Goal: Task Accomplishment & Management: Complete application form

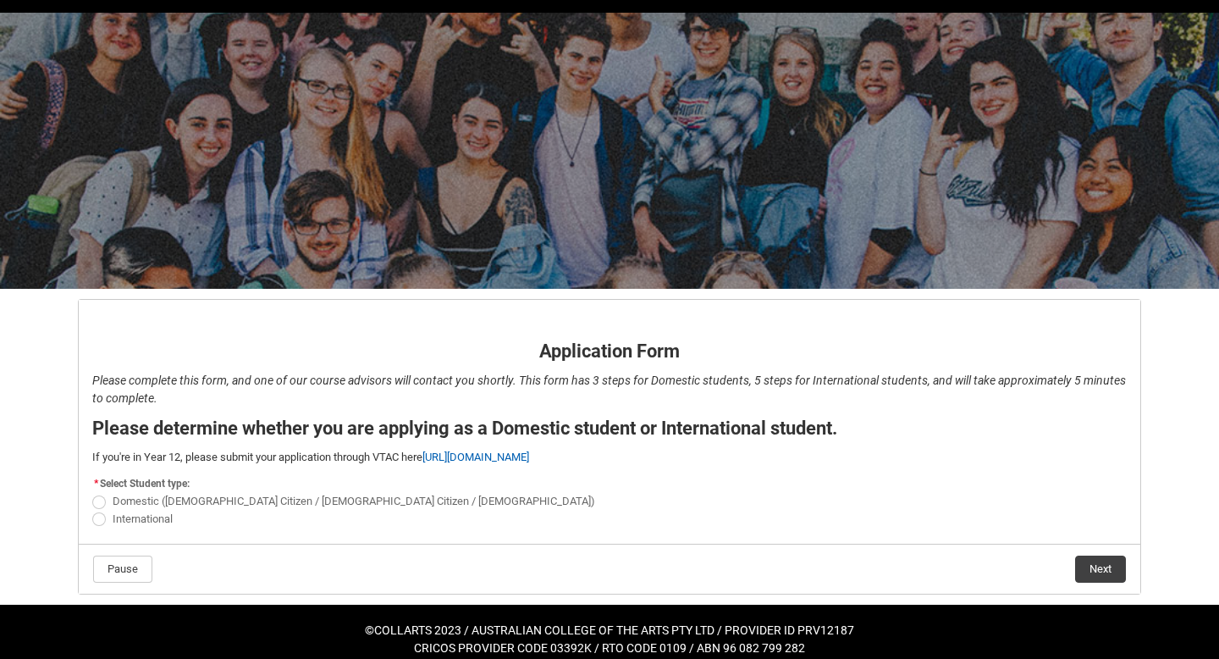
scroll to position [61, 0]
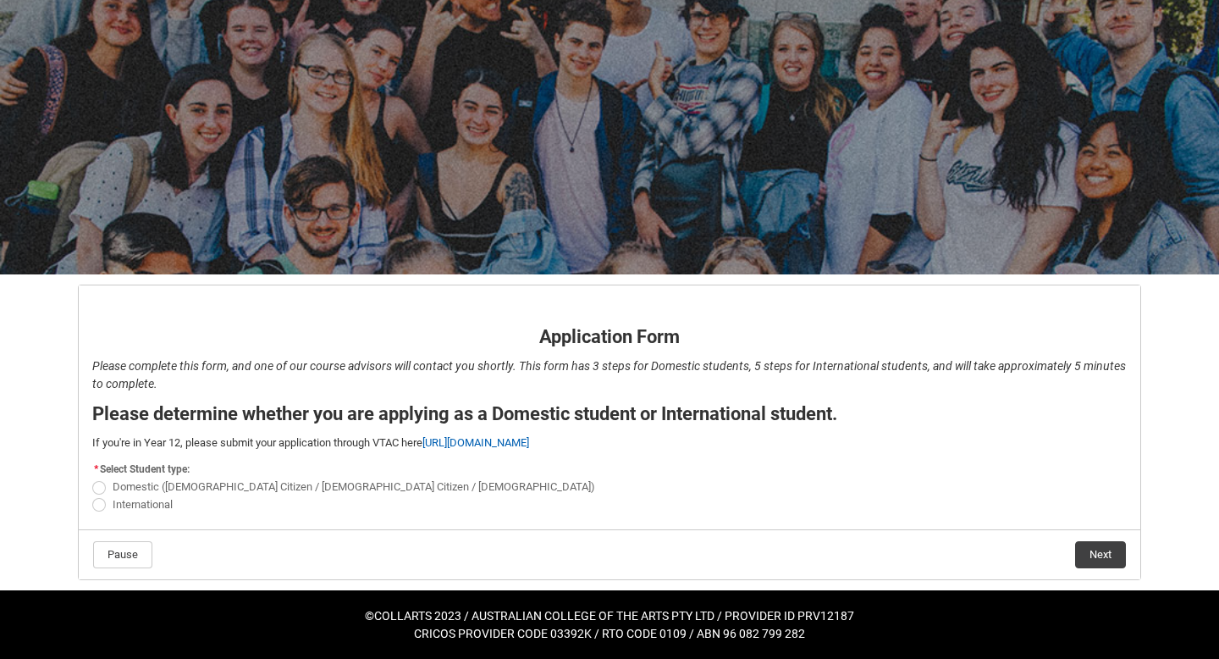
click at [135, 486] on span "Domestic ([DEMOGRAPHIC_DATA] Citizen / [DEMOGRAPHIC_DATA] Citizen / [DEMOGRAPHI…" at bounding box center [354, 486] width 483 height 13
click at [92, 478] on input "Domestic ([DEMOGRAPHIC_DATA] Citizen / [DEMOGRAPHIC_DATA] Citizen / [DEMOGRAPHI…" at bounding box center [91, 478] width 1 height 1
radio input "true"
click at [1104, 549] on button "Next" at bounding box center [1100, 554] width 51 height 27
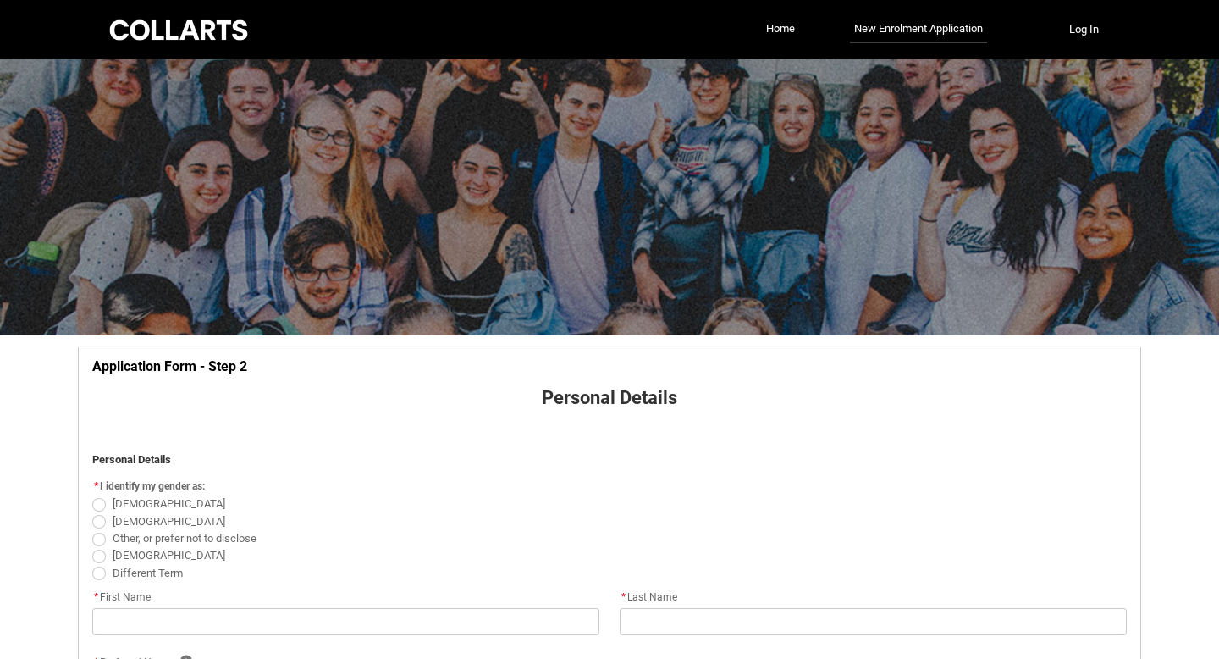
scroll to position [177, 0]
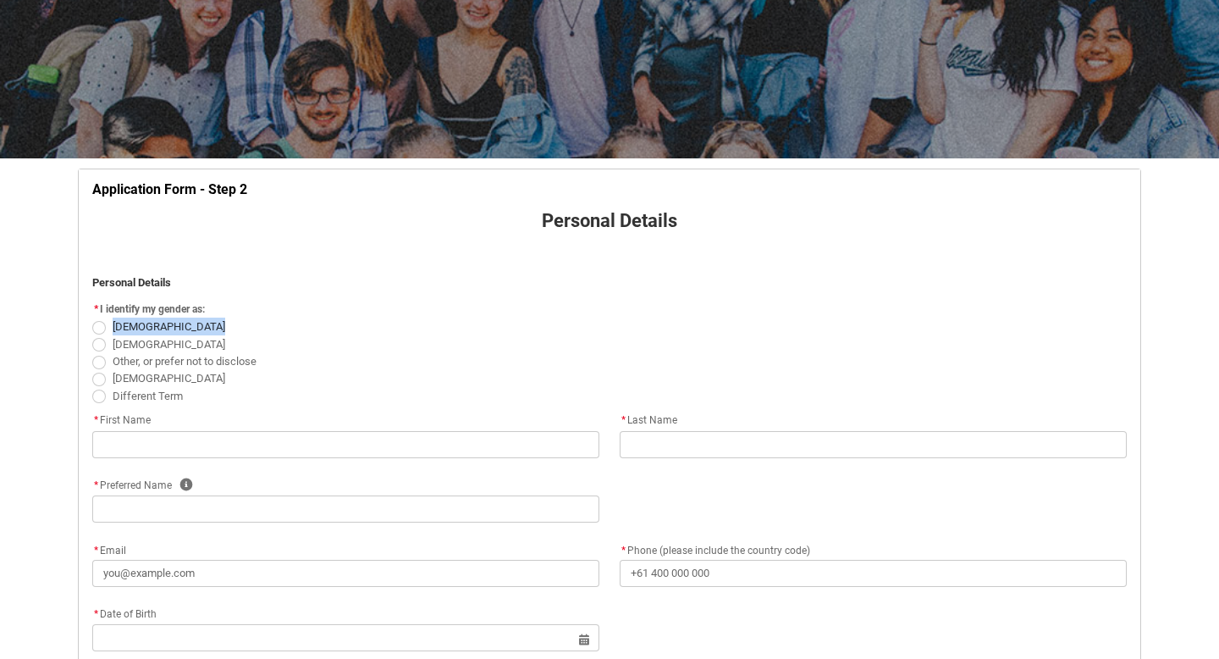
click at [104, 334] on div "[DEMOGRAPHIC_DATA] [DEMOGRAPHIC_DATA] Other, or prefer not to disclose [DEMOGRA…" at bounding box center [609, 361] width 1035 height 86
click at [98, 327] on span "REDU_Application_Form_for_Applicant flow" at bounding box center [99, 328] width 14 height 14
click at [92, 318] on input "[DEMOGRAPHIC_DATA]" at bounding box center [91, 317] width 1 height 1
radio input "true"
click at [125, 462] on flowruntime-screen-field "* First Name" at bounding box center [345, 438] width 527 height 54
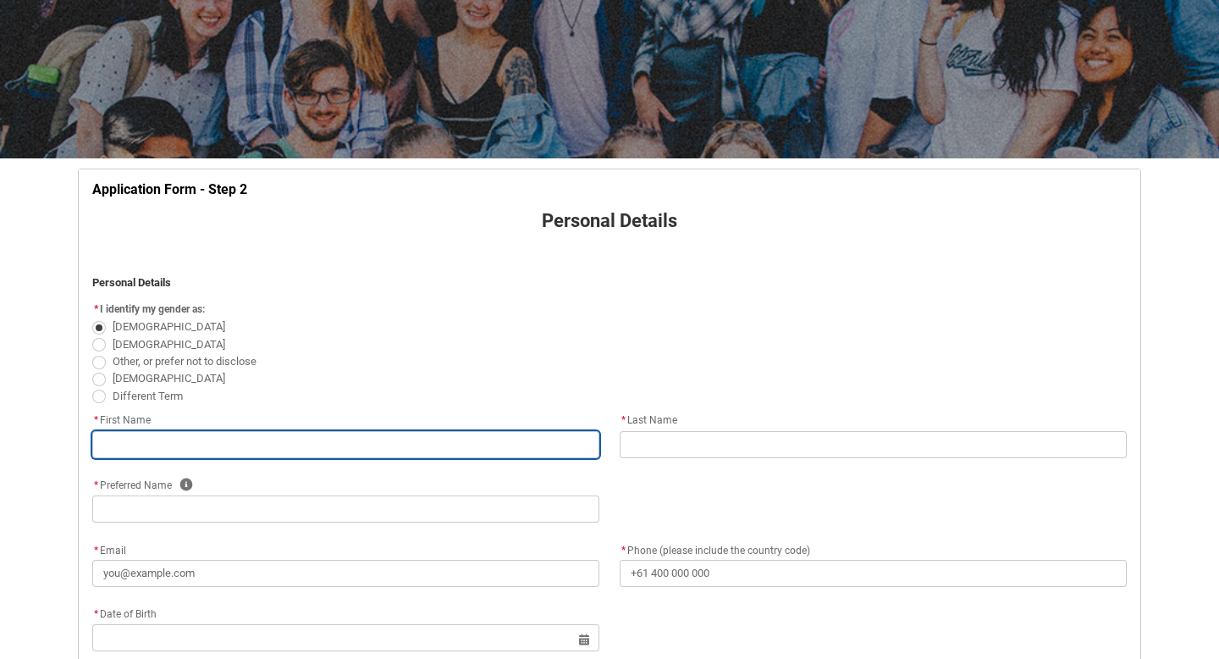
click at [125, 455] on input "REDU_Application_Form_for_Applicant flow" at bounding box center [345, 444] width 507 height 27
type lightning-primitive-input-simple "Poppy"
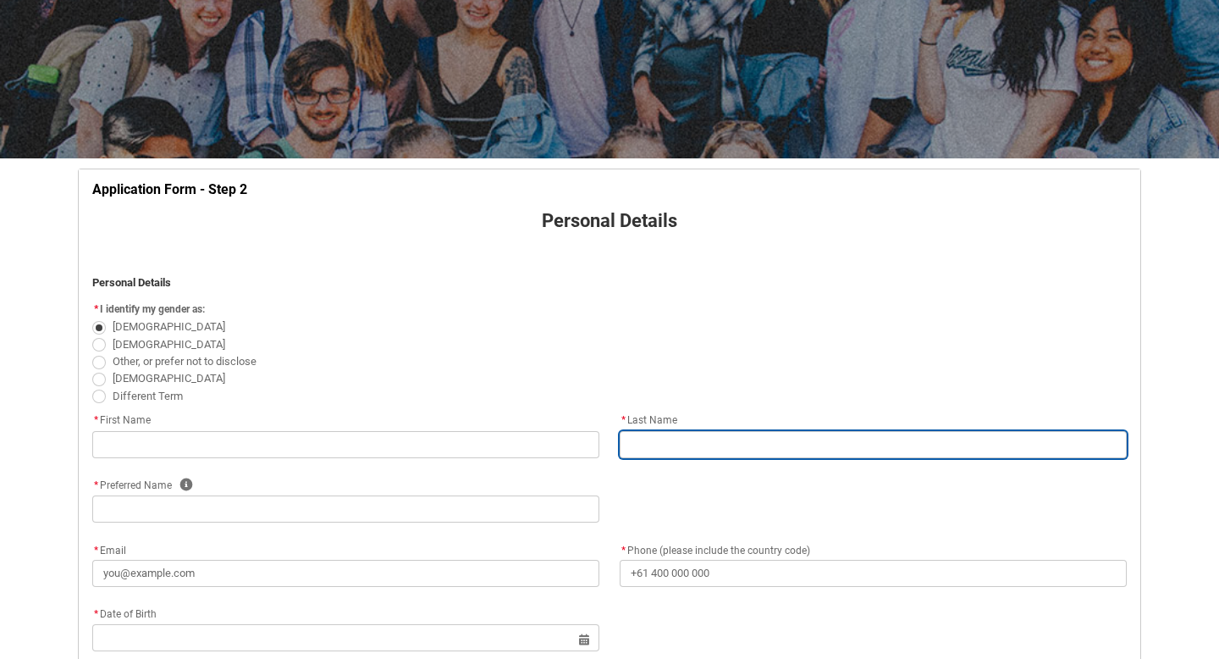
type lightning-primitive-input-simple "[PERSON_NAME]"
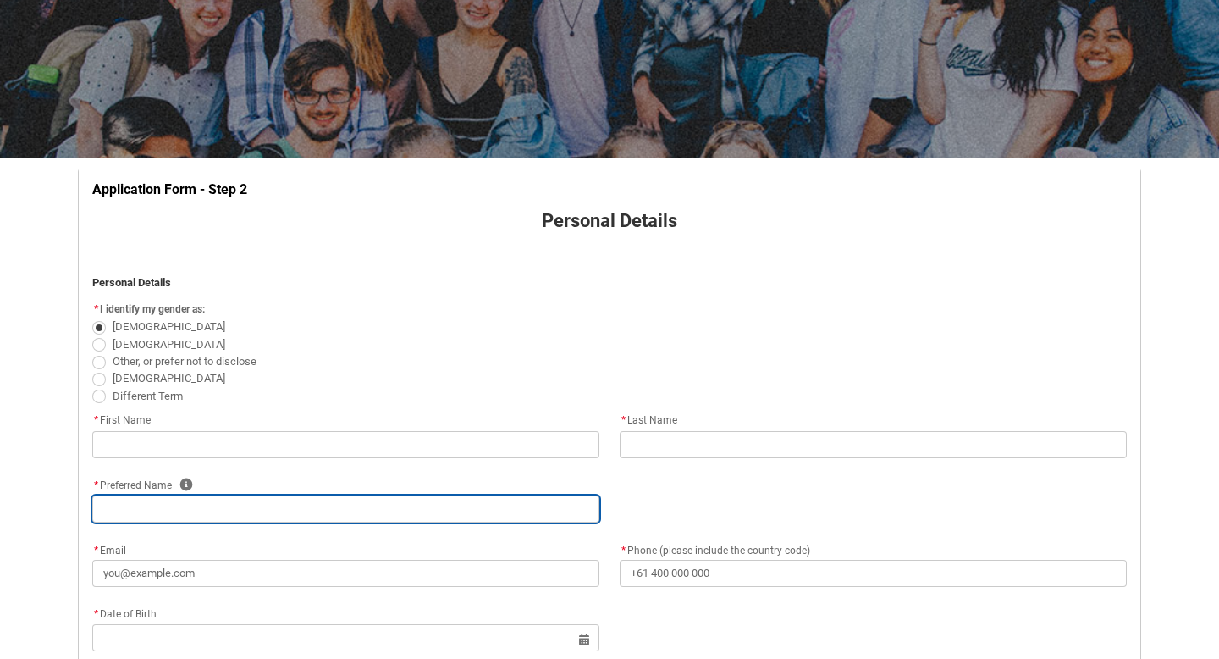
type lightning-primitive-input-simple "Poppy"
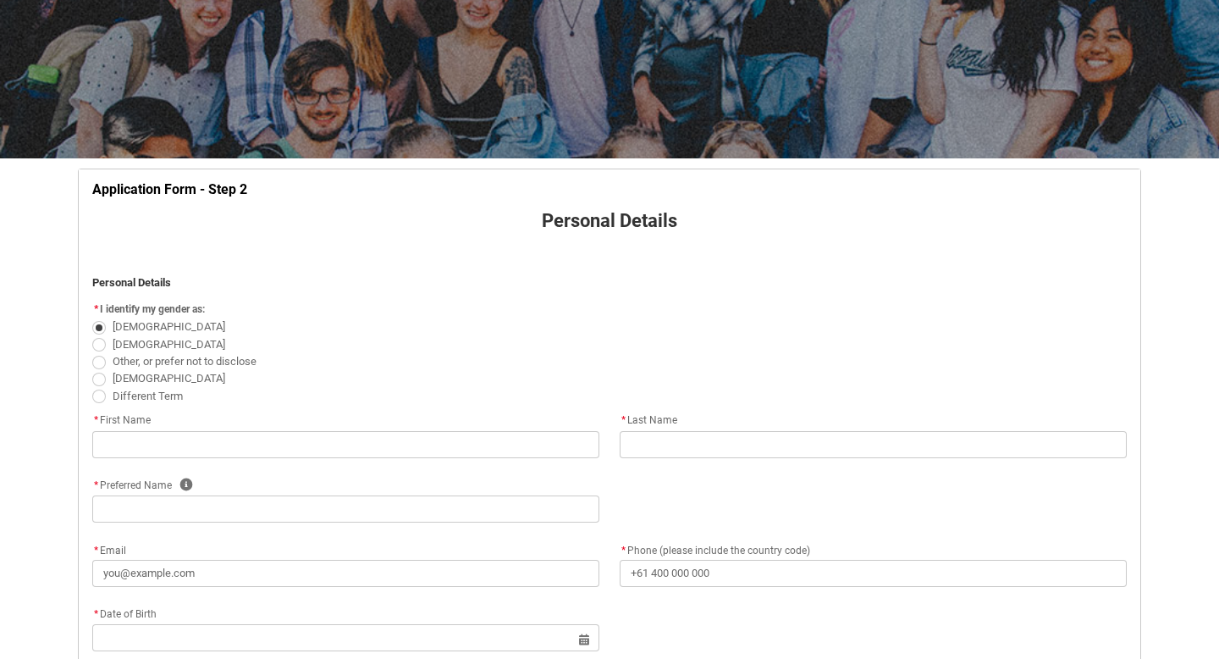
type lightning-primitive-input-simple "[EMAIL_ADDRESS][PERSON_NAME][DOMAIN_NAME]"
type lightning-primitive-input-simple "[PHONE_NUMBER]"
type lightning-primitive-input-simple "[STREET_ADDRESS][PERSON_NAME]"
type lightning-primitive-input-simple "[GEOGRAPHIC_DATA]"
type lightning-primitive-input-simple "3186"
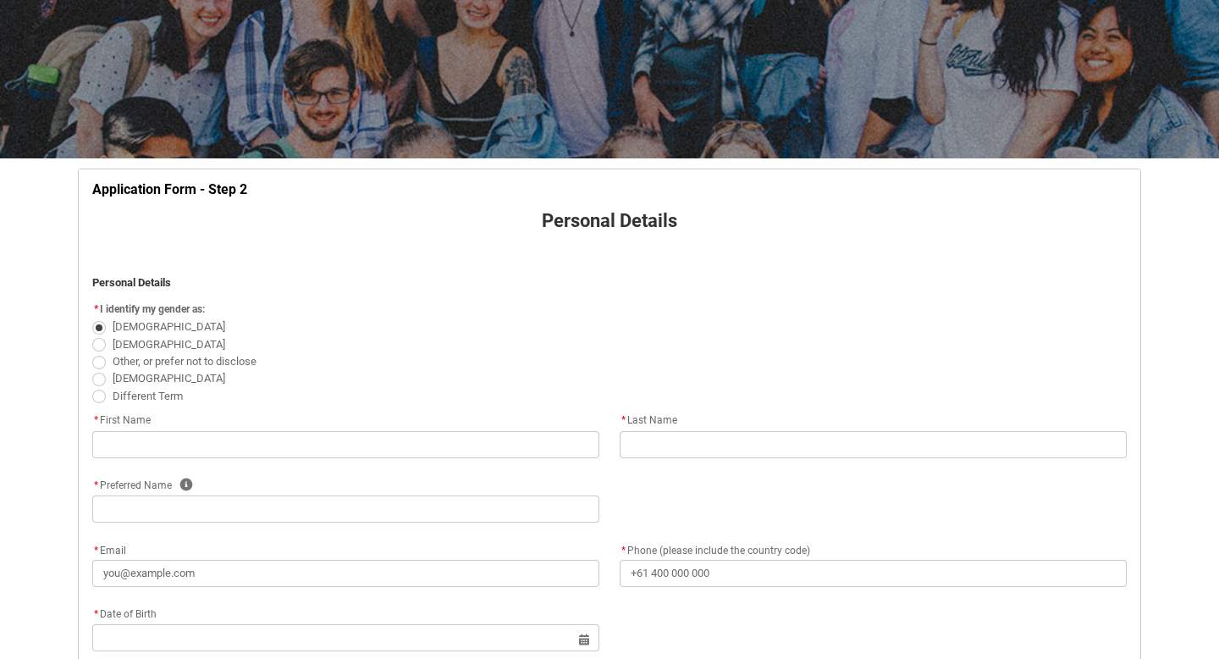
type lightning-primitive-input-simple "VIC"
type lightning-select "Country_Choice.1101"
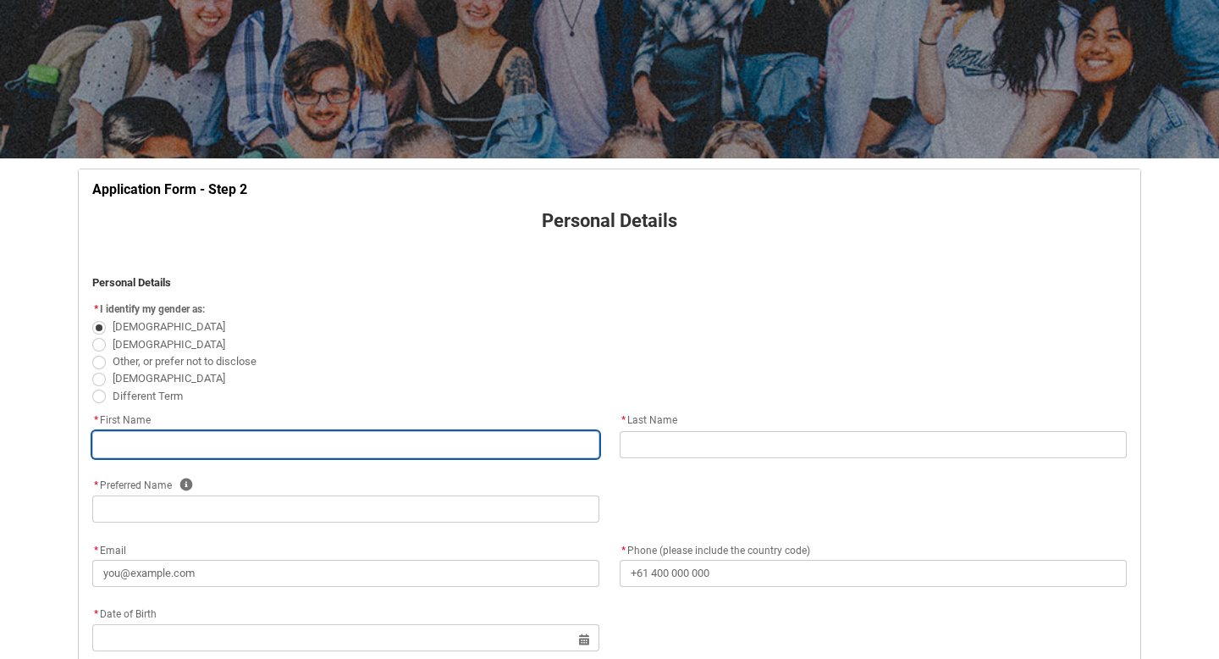
type input "Poppy"
type input "[PERSON_NAME]"
type input "Poppy"
type input "[EMAIL_ADDRESS][PERSON_NAME][DOMAIN_NAME]"
type input "[PHONE_NUMBER]"
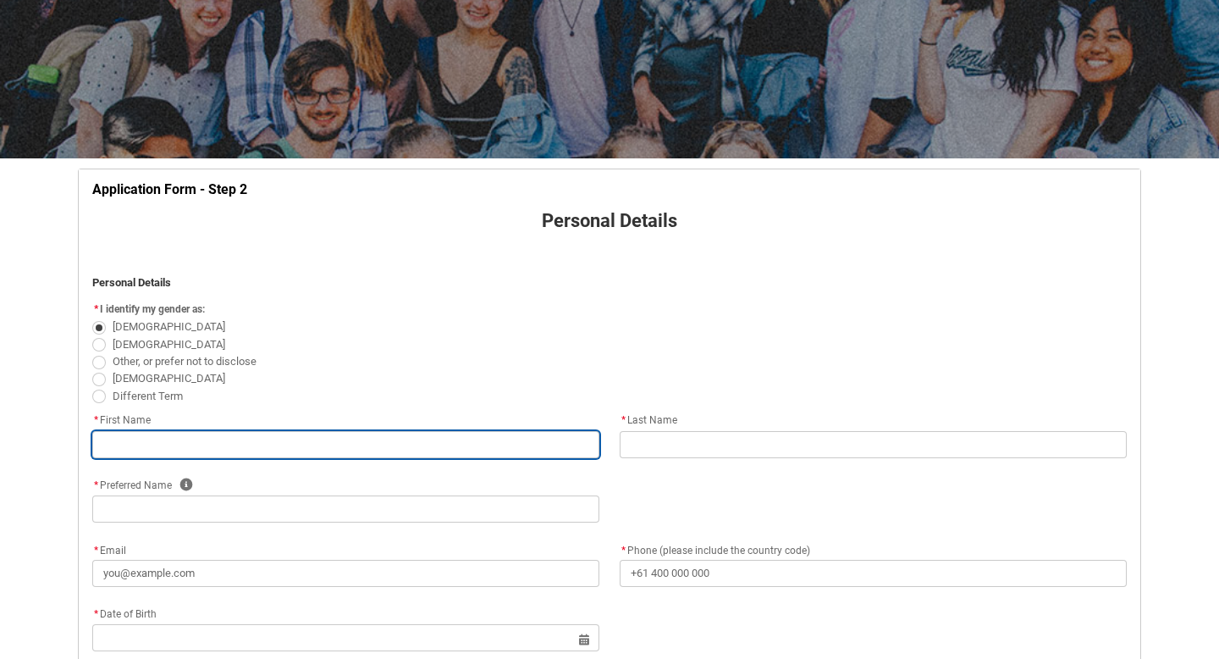
type input "[STREET_ADDRESS][PERSON_NAME]"
type input "[GEOGRAPHIC_DATA]"
type input "3186"
type input "VIC"
select select "Country_Choice.1101"
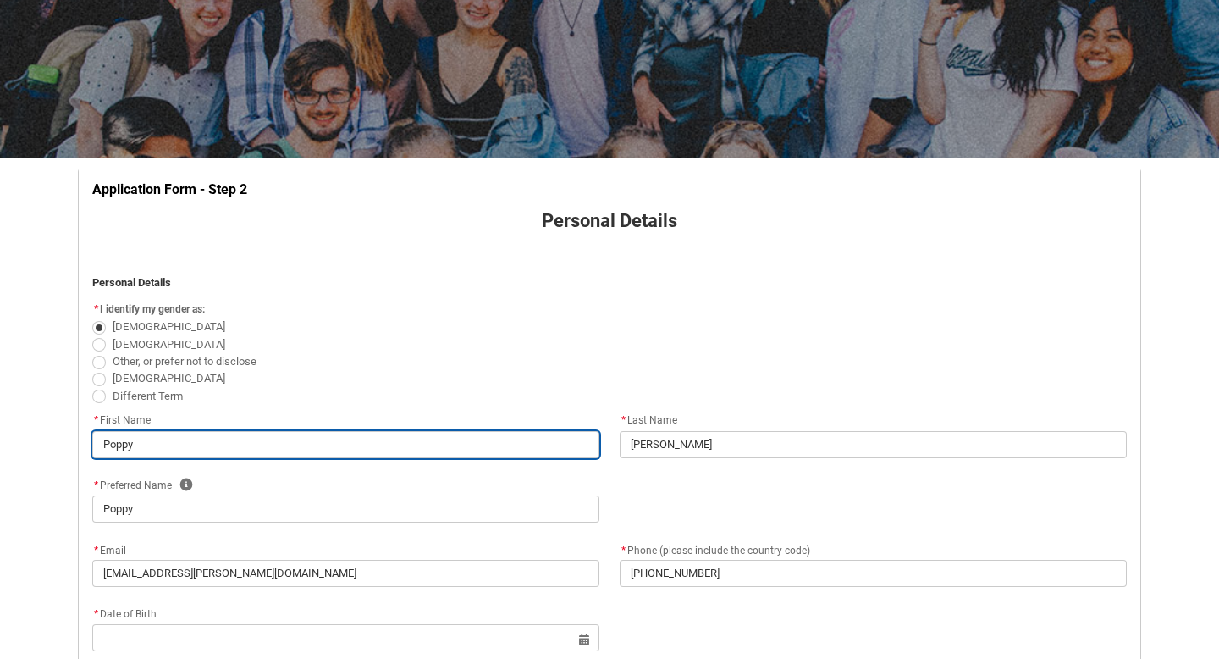
scroll to position [505, 0]
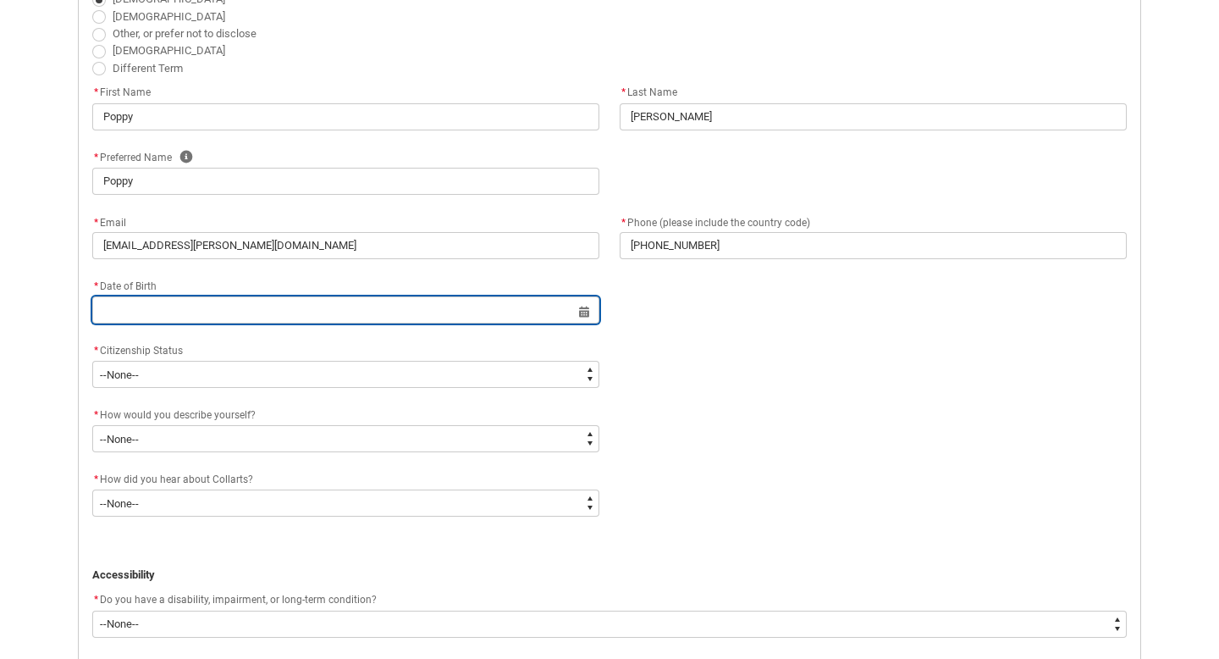
click at [245, 298] on input "REDU_Application_Form_for_Applicant flow" at bounding box center [345, 309] width 507 height 27
select select "2025"
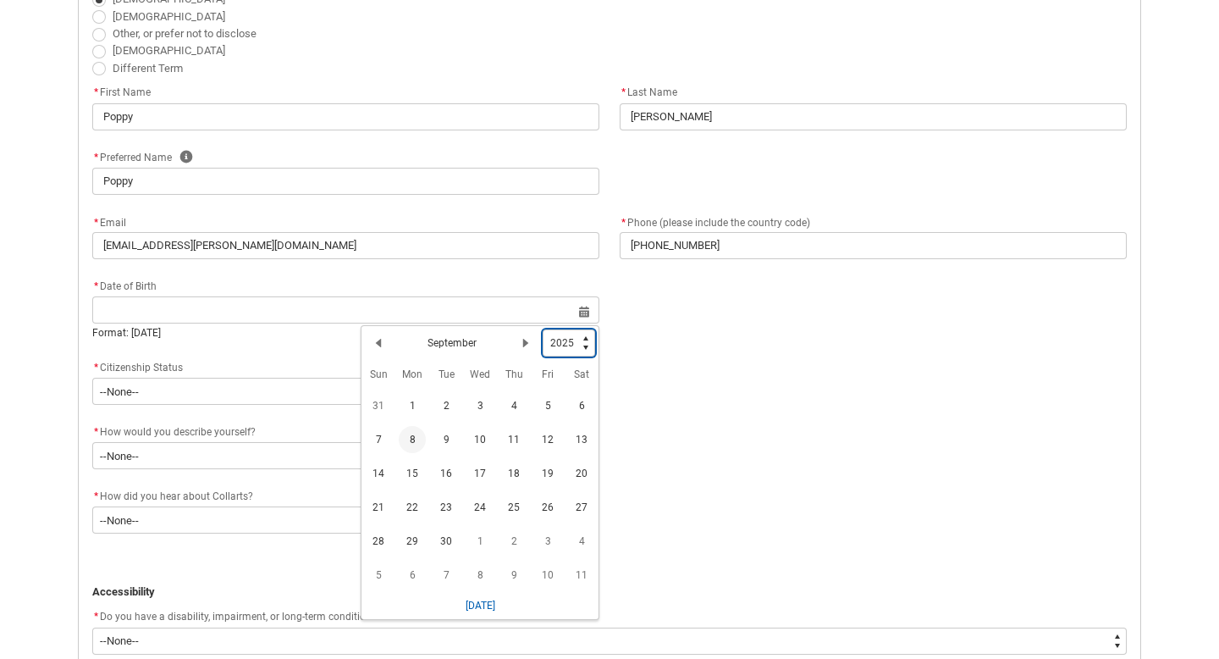
click at [584, 342] on select "1925 1926 1927 1928 1929 1930 1931 1932 1933 1934 1935 1936 1937 1938 1939 1940…" at bounding box center [569, 342] width 52 height 27
type lightning-select "2002"
click at [544, 329] on select "1925 1926 1927 1928 1929 1930 1931 1932 1933 1934 1935 1936 1937 1938 1939 1940…" at bounding box center [569, 342] width 52 height 27
select select "2002"
click at [581, 351] on select "1925 1926 1927 1928 1929 1930 1931 1932 1933 1934 1935 1936 1937 1938 1939 1940…" at bounding box center [569, 342] width 52 height 27
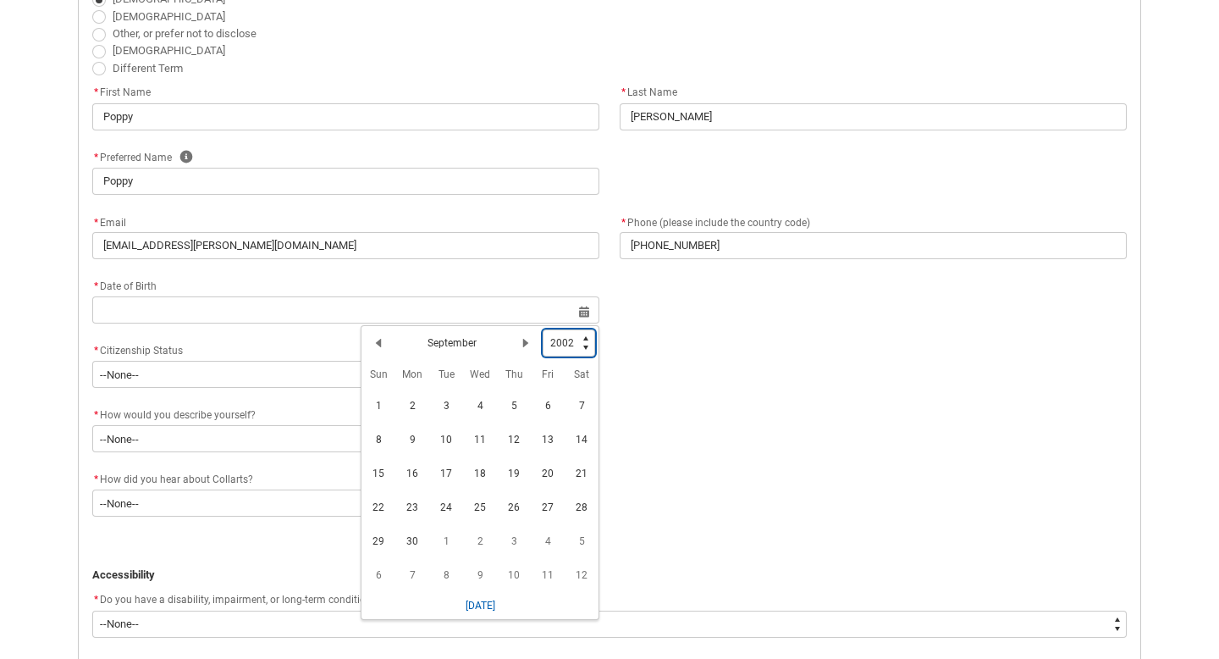
type lightning-select "2003"
click at [544, 329] on select "1925 1926 1927 1928 1929 1930 1931 1932 1933 1934 1935 1936 1937 1938 1939 1940…" at bounding box center [569, 342] width 52 height 27
select select "2003"
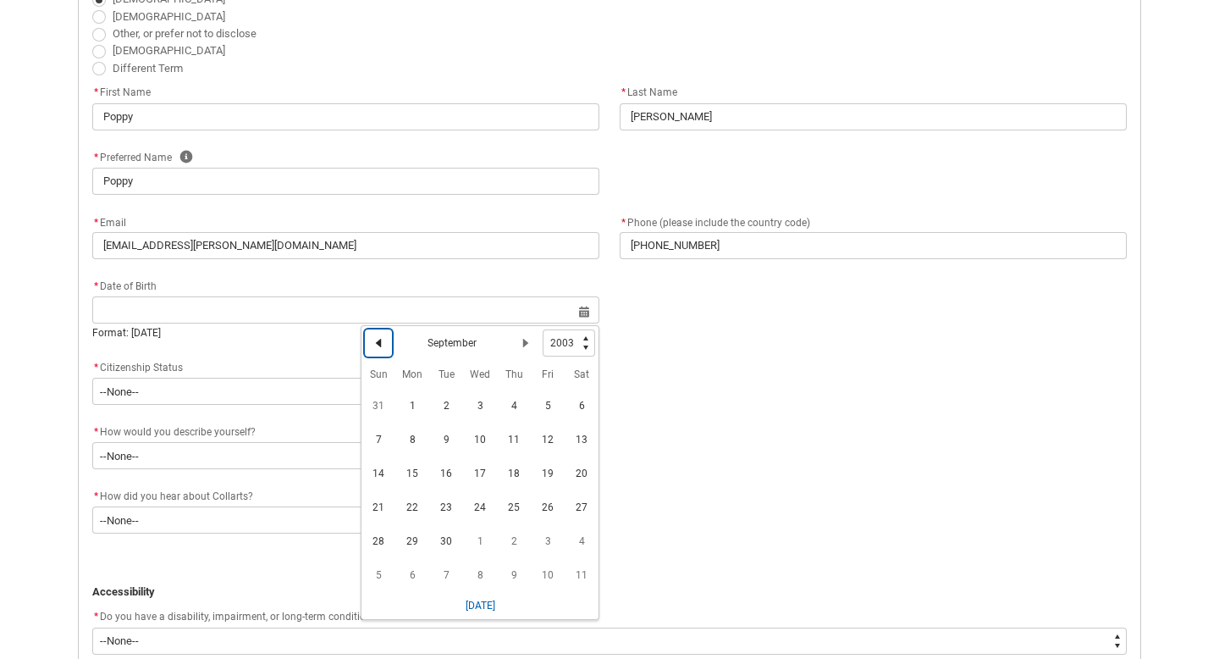
click at [376, 348] on lightning-primitive-icon "Date picker: September" at bounding box center [379, 343] width 12 height 12
click at [376, 348] on lightning-primitive-icon "Date picker: August" at bounding box center [379, 343] width 12 height 12
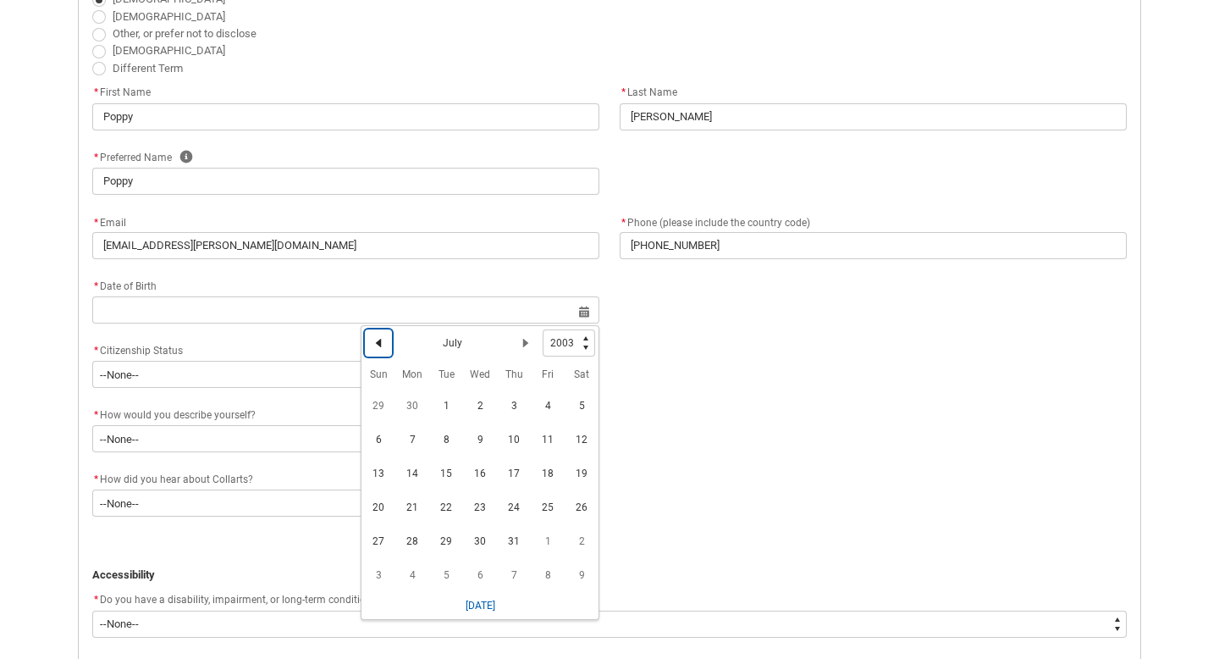
click at [376, 348] on lightning-primitive-icon "Date picker: July" at bounding box center [379, 343] width 12 height 12
click at [377, 340] on lightning-primitive-icon "Date picker: June" at bounding box center [379, 343] width 12 height 12
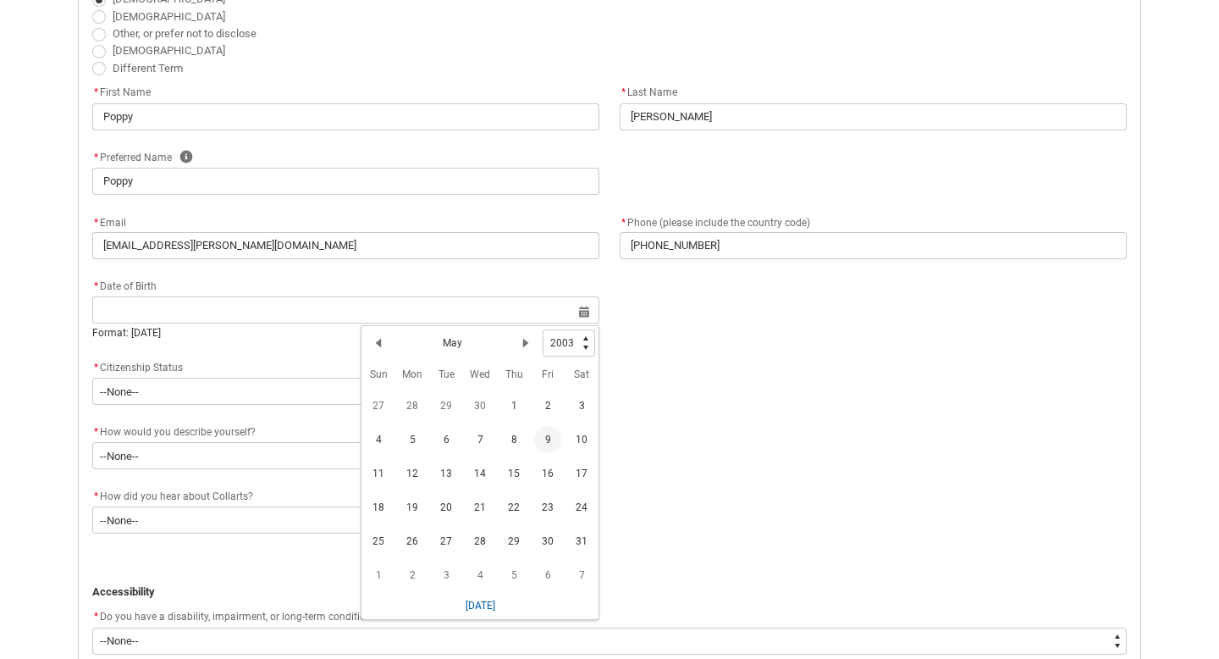
click at [549, 443] on span "9" at bounding box center [547, 439] width 27 height 27
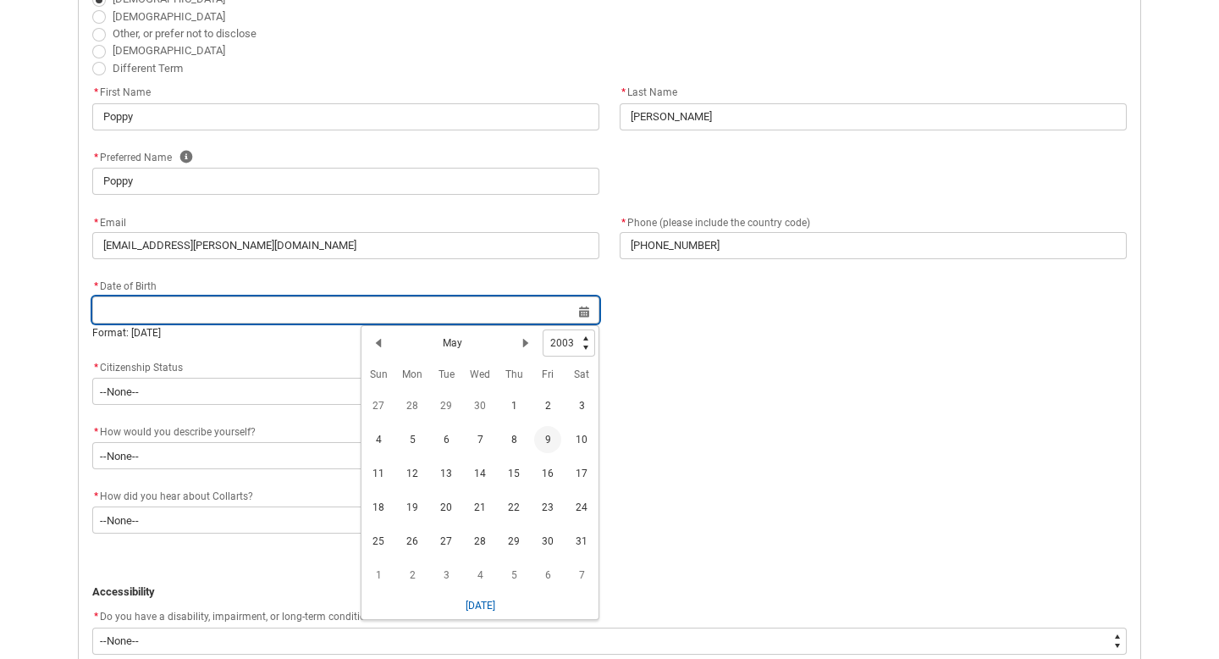
type lightning-datepicker "[DATE]"
type lightning-input "[DATE]"
type input "[DATE]"
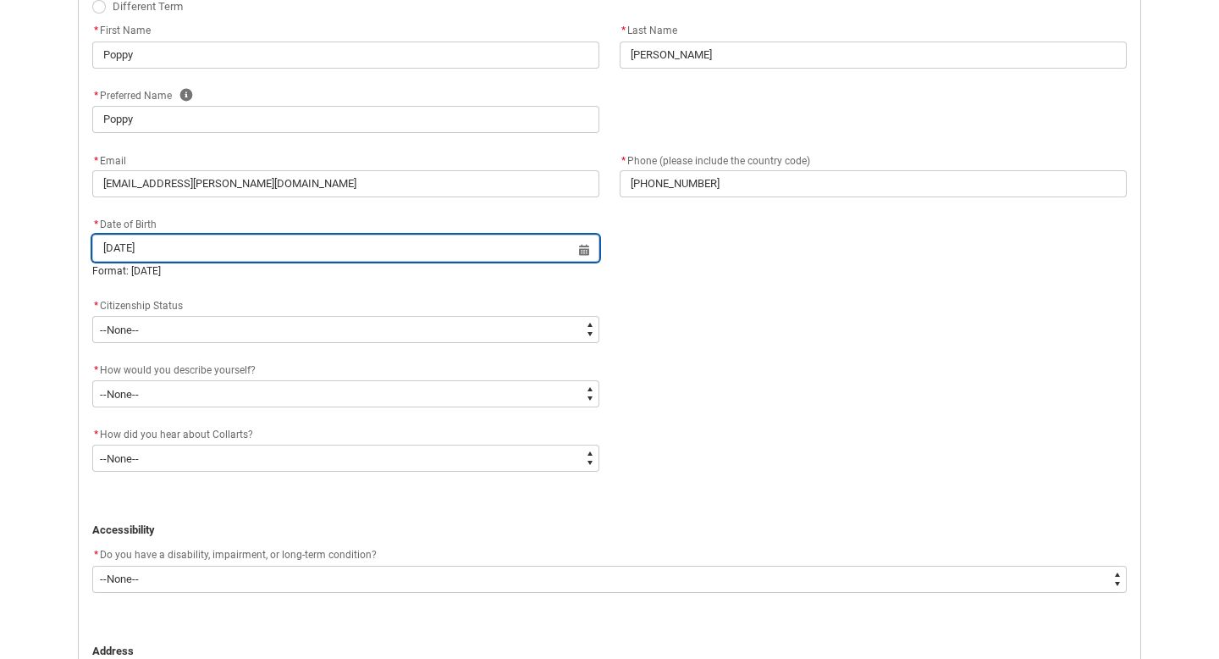
scroll to position [566, 0]
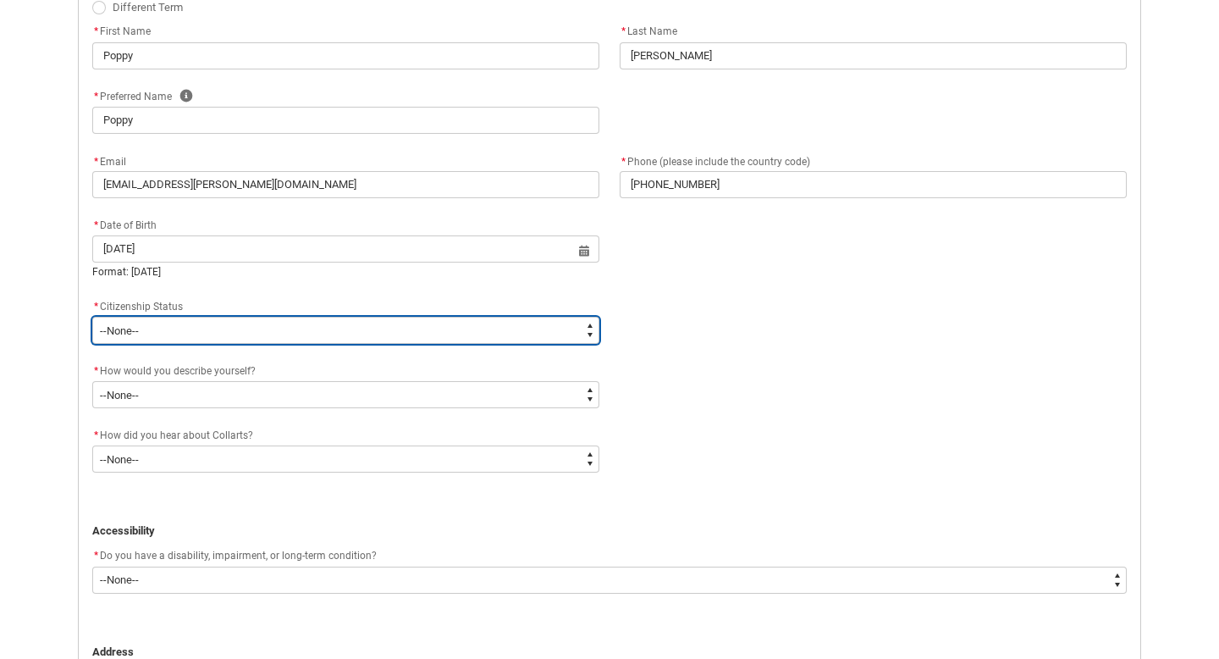
click at [278, 332] on select "--None-- [DEMOGRAPHIC_DATA] Humanitarian Visa [DEMOGRAPHIC_DATA] citizen Other …" at bounding box center [345, 330] width 507 height 27
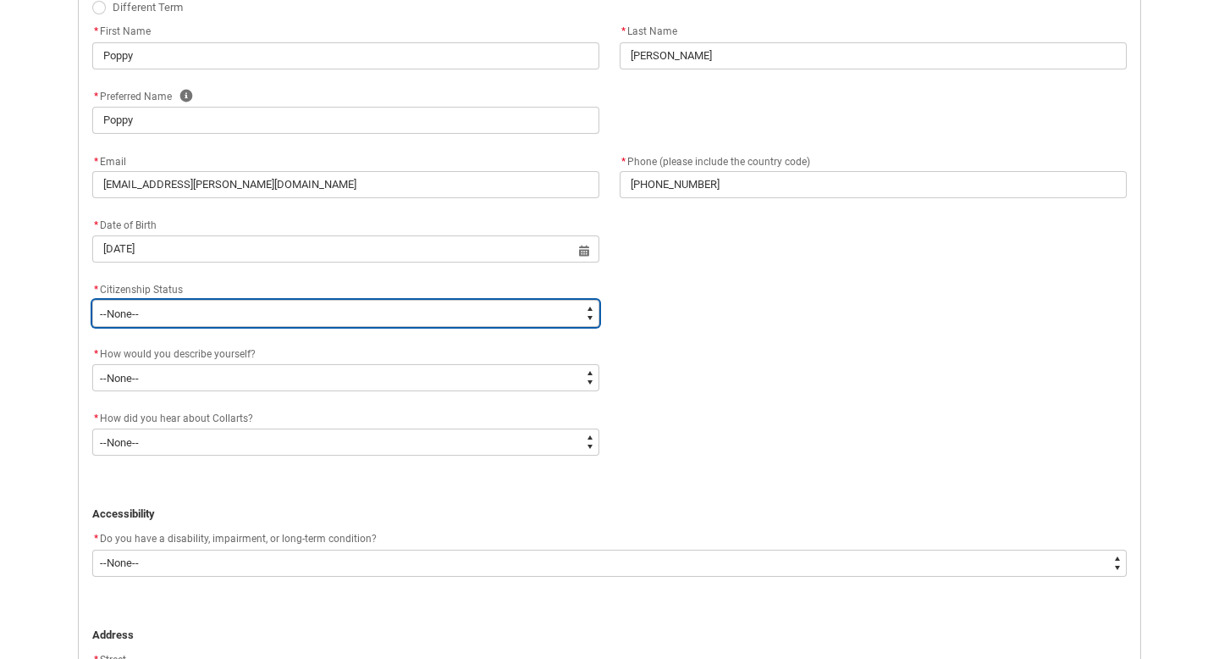
type lightning-select "Citizenship.1"
click at [92, 300] on select "--None-- [DEMOGRAPHIC_DATA] Humanitarian Visa [DEMOGRAPHIC_DATA] citizen Other …" at bounding box center [345, 313] width 507 height 27
select select "Citizenship.1"
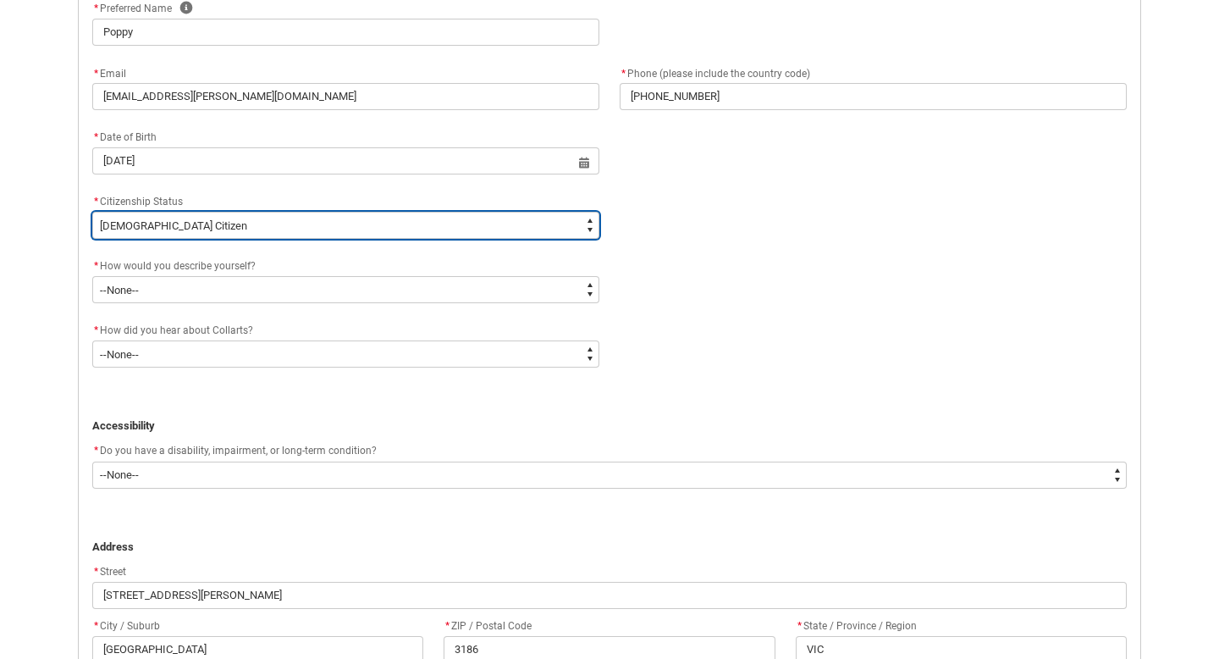
scroll to position [666, 0]
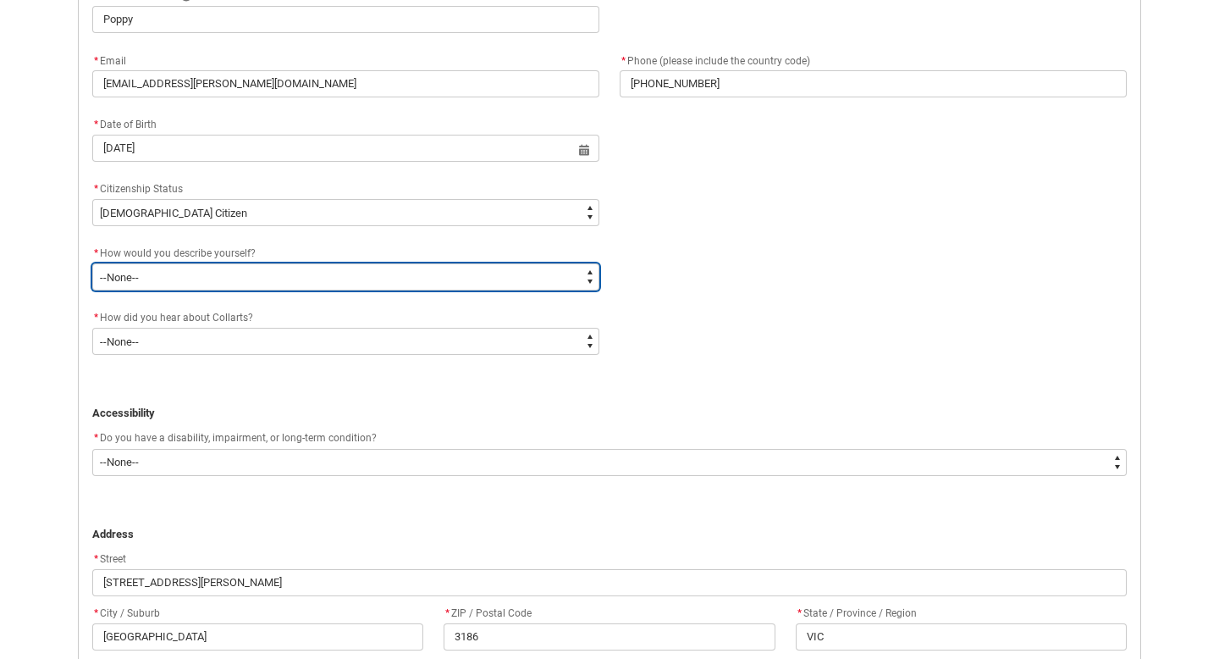
click at [286, 269] on select "--None-- I'm currently in Year 12 and planning what I'll do after school I've c…" at bounding box center [345, 276] width 507 height 27
type lightning-select "HSLC_Domestic_c"
click at [92, 263] on select "--None-- I'm currently in Year 12 and planning what I'll do after school I've c…" at bounding box center [345, 276] width 507 height 27
select select "HSLC_Domestic_c"
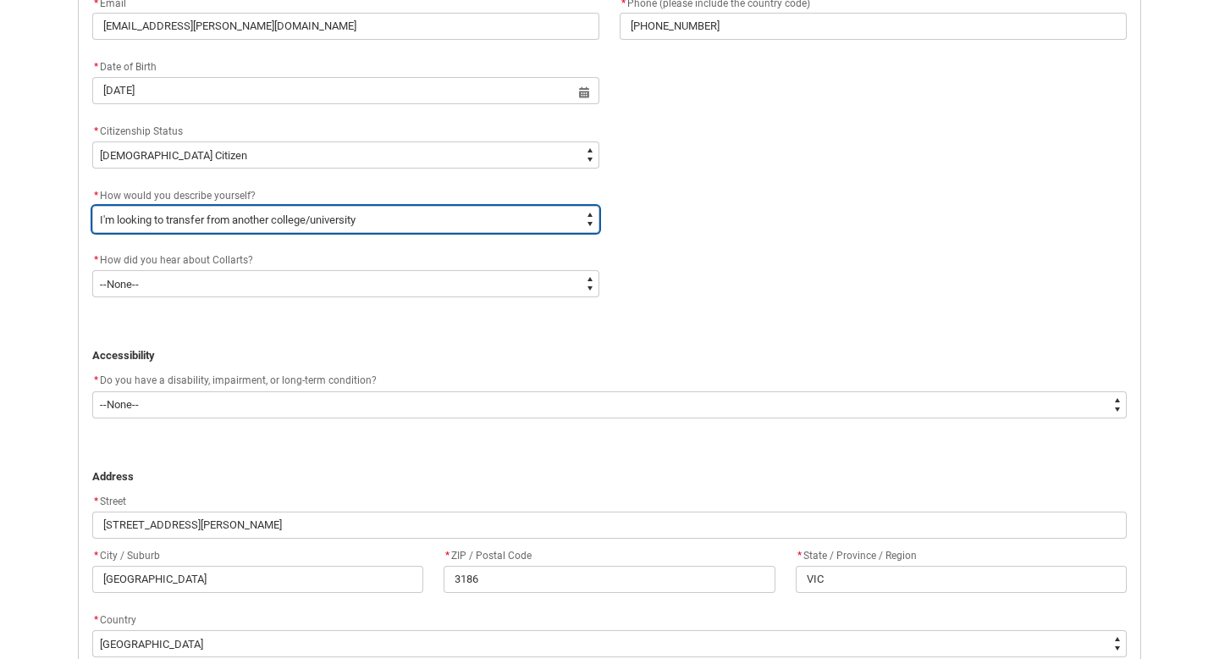
scroll to position [725, 0]
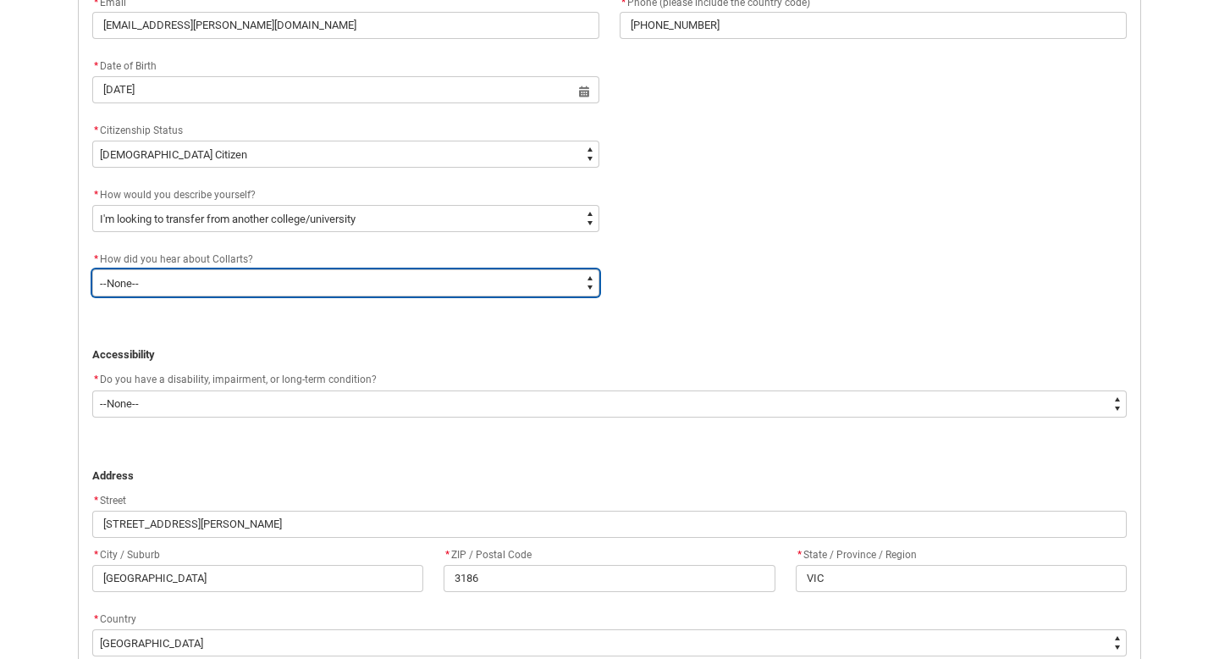
click at [317, 283] on select "--None-- Advertising - Facebook Advertising - Google Advertising - Instagram Ad…" at bounding box center [345, 282] width 507 height 27
click at [92, 269] on select "--None-- Advertising - Facebook Advertising - Google Advertising - Instagram Ad…" at bounding box center [345, 282] width 507 height 27
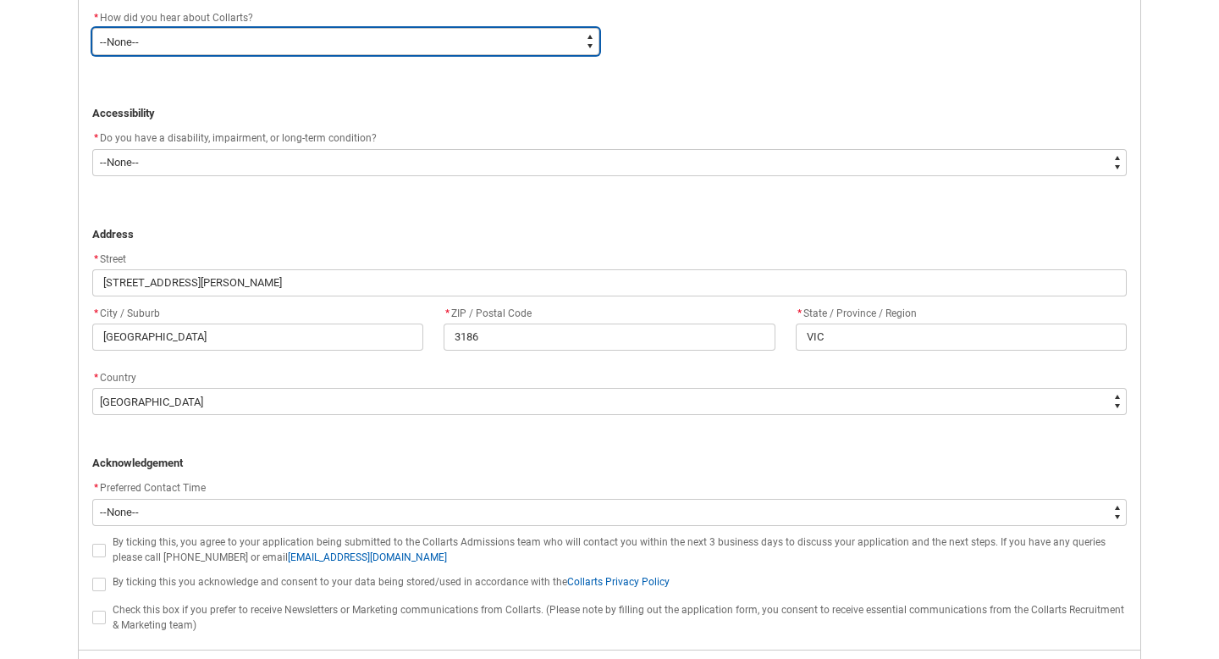
scroll to position [1086, 0]
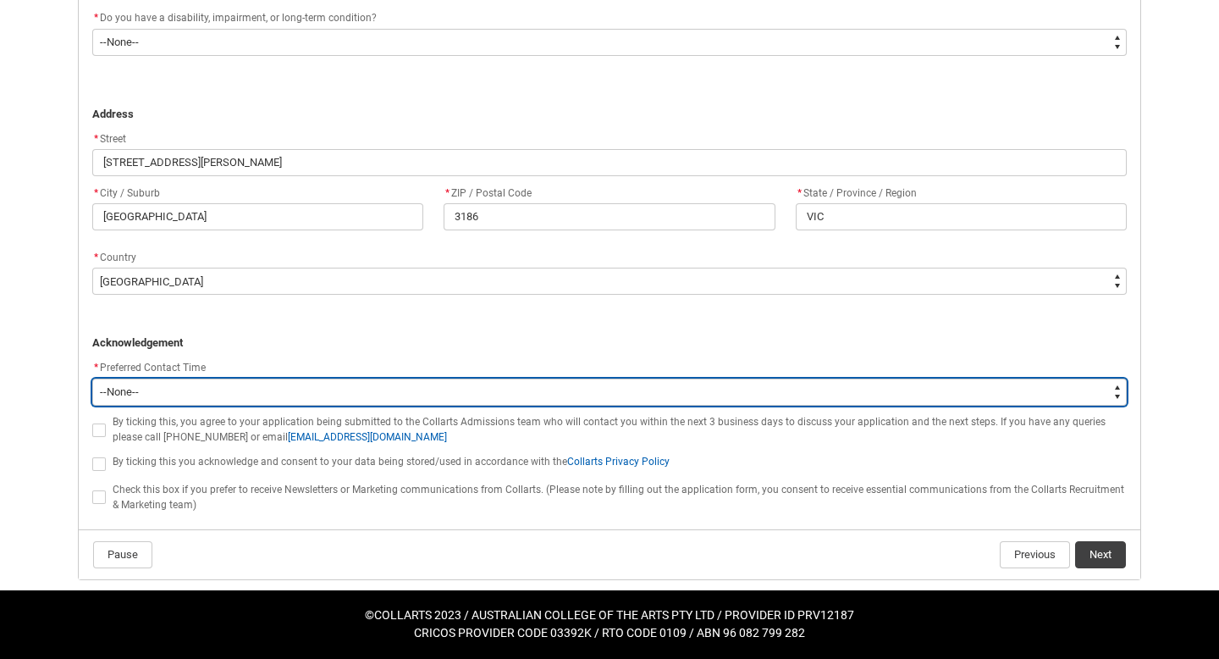
click at [143, 390] on select "--None-- Morning (9:00AM-12:00PM) Afternoon (12:00PM-5:00PM)" at bounding box center [609, 391] width 1035 height 27
type lightning-select "P_Contact_Time_Morning"
click at [92, 378] on select "--None-- Morning (9:00AM-12:00PM) Afternoon (12:00PM-5:00PM)" at bounding box center [609, 391] width 1035 height 27
select select "P_Contact_Time_Morning"
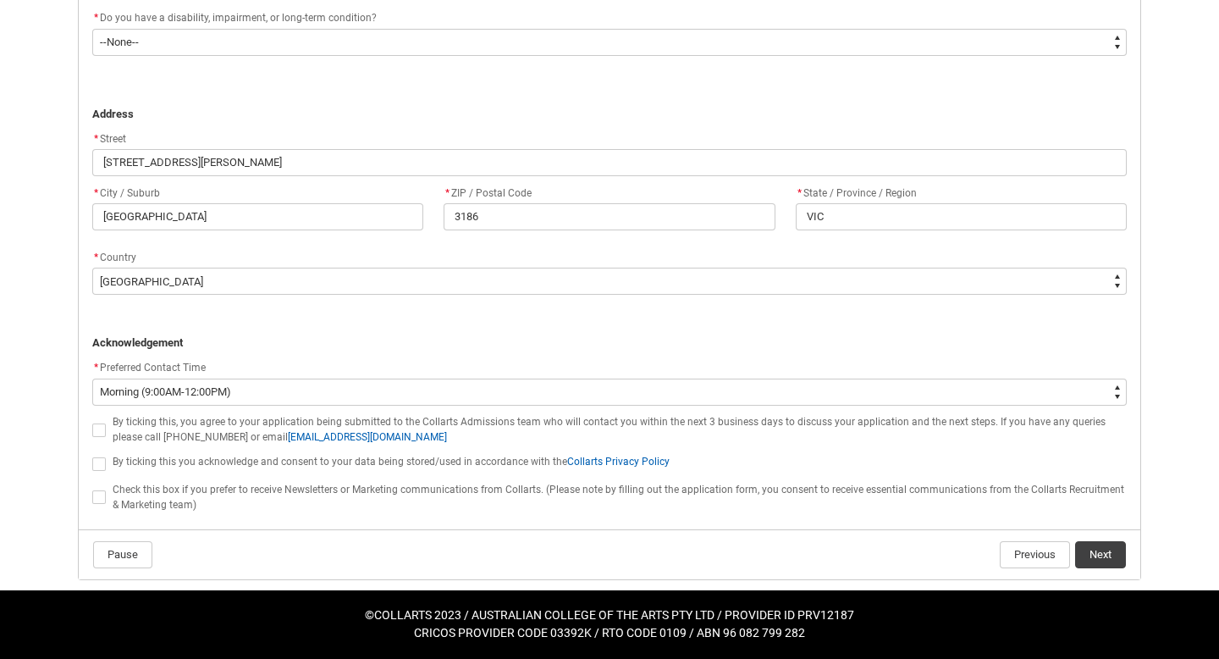
click at [96, 471] on lightning-input "REDU_Application_Form_for_Applicant flow" at bounding box center [102, 462] width 20 height 22
click at [97, 466] on span "REDU_Application_Form_for_Applicant flow" at bounding box center [99, 464] width 14 height 14
click at [92, 455] on input "REDU_Application_Form_for_Applicant flow" at bounding box center [91, 454] width 1 height 1
type lightning-input "true"
checkbox input "true"
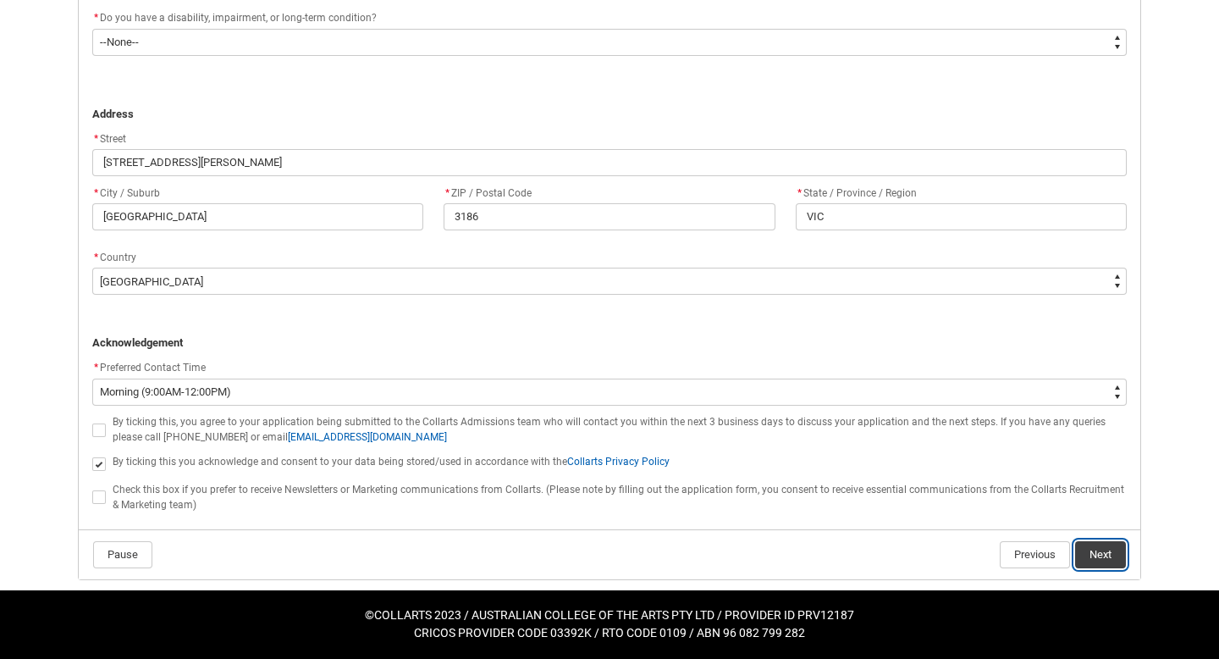
click at [1115, 555] on button "Next" at bounding box center [1100, 554] width 51 height 27
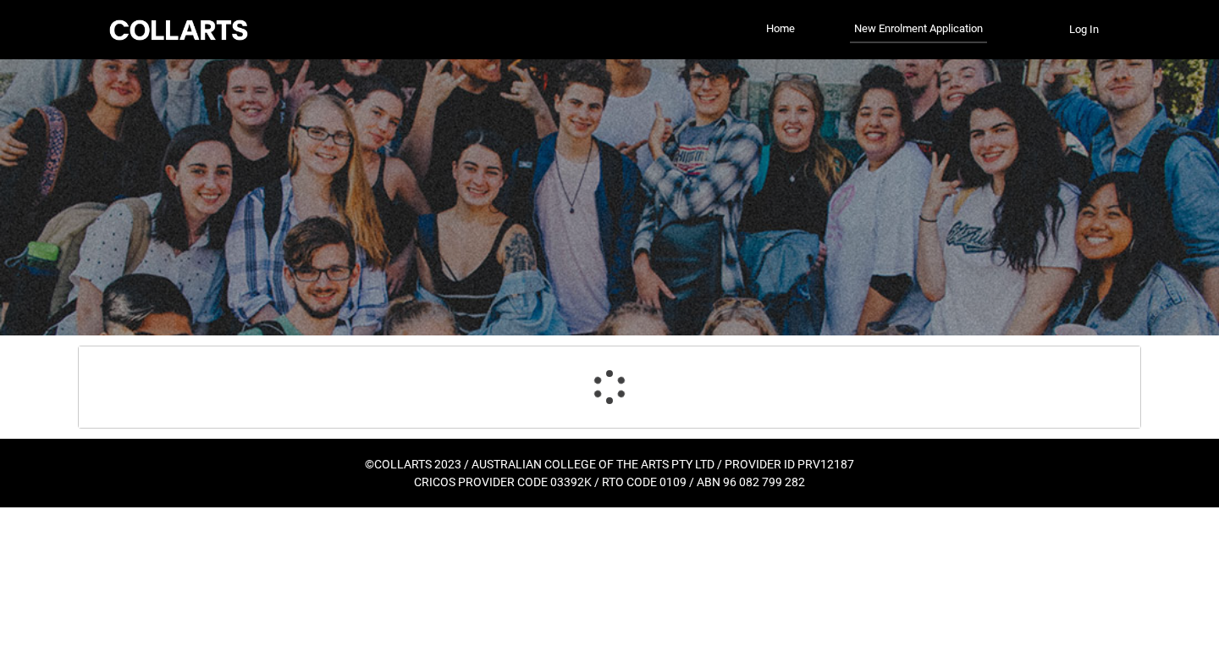
select select "Citizenship.1"
select select "HSLC_Domestic_c"
select select "Country_Choice.1101"
select select "P_Contact_Time_Morning"
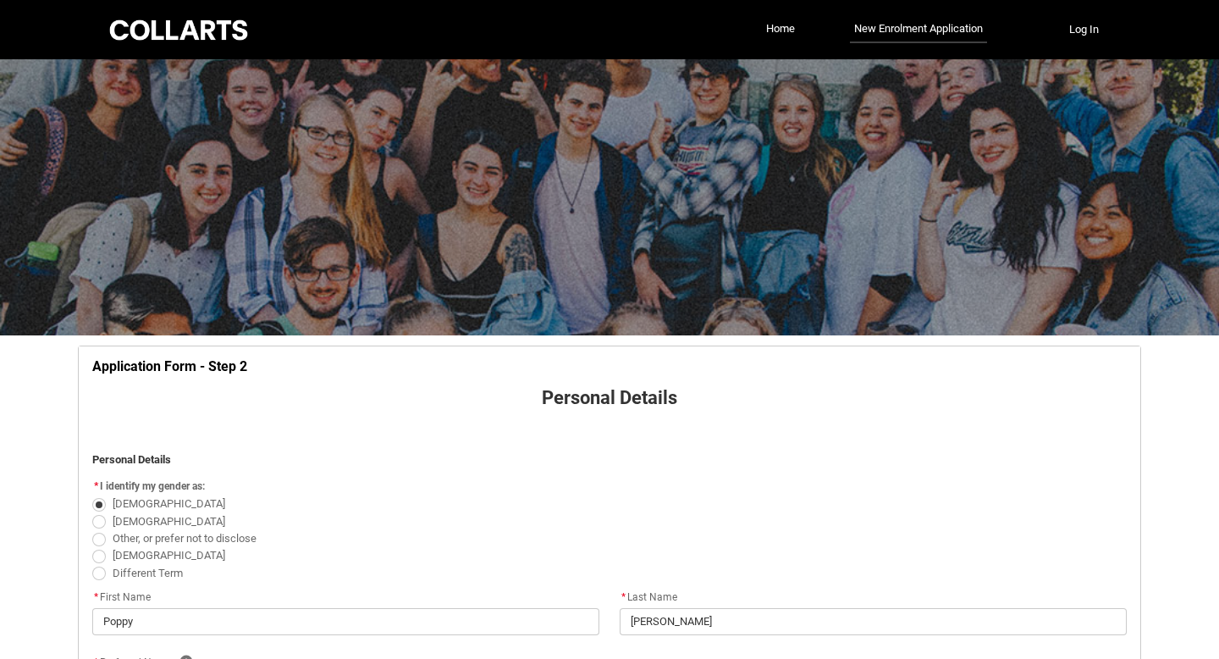
scroll to position [678, 0]
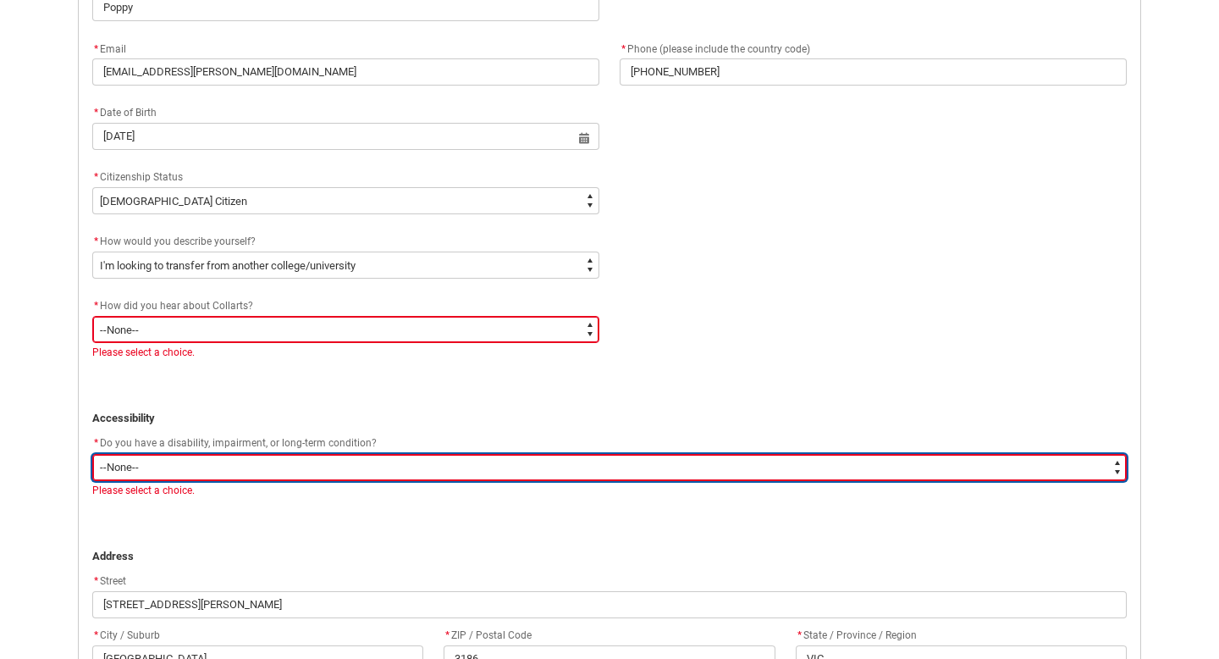
click at [579, 464] on select "--None-- Yes No" at bounding box center [609, 467] width 1035 height 27
type lightning-select "No_TextChoice"
click at [92, 454] on select "--None-- Yes No" at bounding box center [609, 467] width 1035 height 27
select select "No_TextChoice"
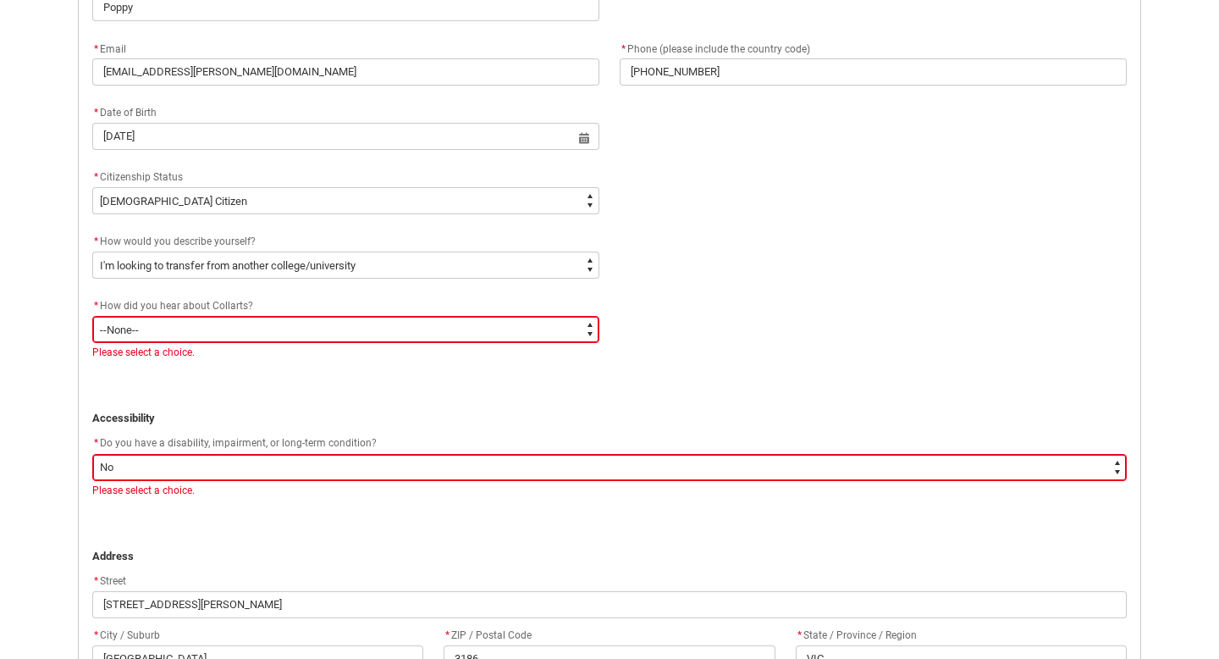
click at [527, 348] on div "Please select a choice." at bounding box center [345, 352] width 507 height 15
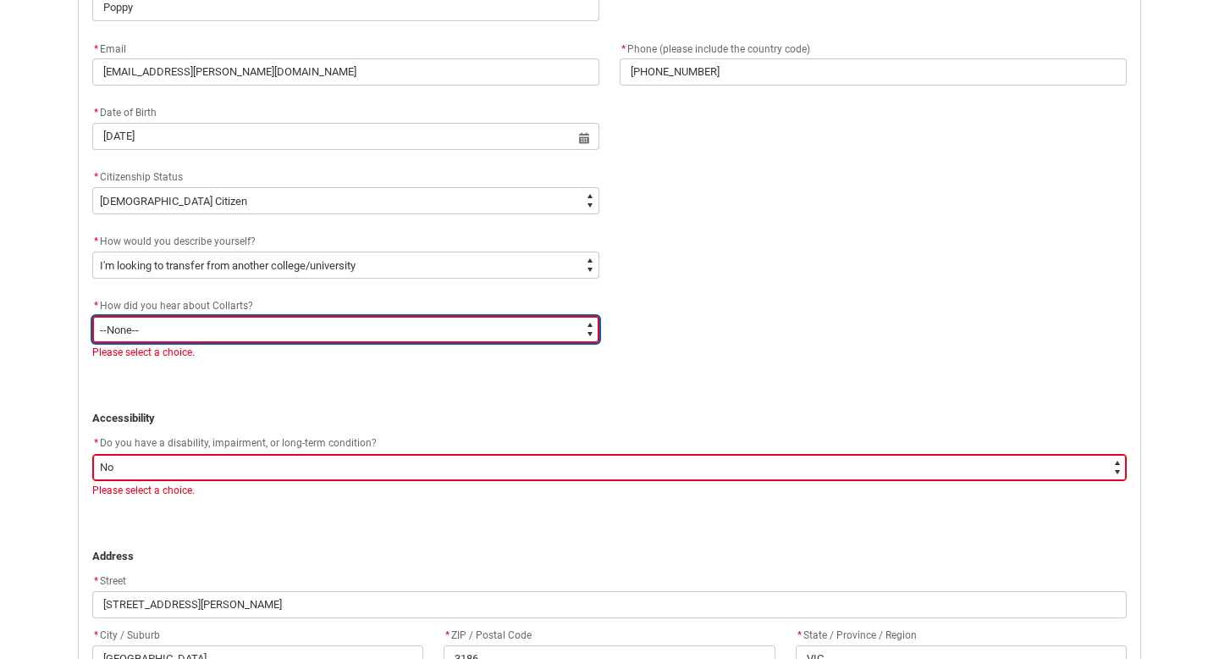
click at [522, 335] on select "--None-- Advertising - Facebook Advertising - Google Advertising - Instagram Ad…" at bounding box center [345, 329] width 507 height 27
type lightning-select "Heard_About_Collarts_Picklist.Word of mouth"
click at [92, 316] on select "--None-- Advertising - Facebook Advertising - Google Advertising - Instagram Ad…" at bounding box center [345, 329] width 507 height 27
select select "Heard_About_Collarts_Picklist.Word of mouth"
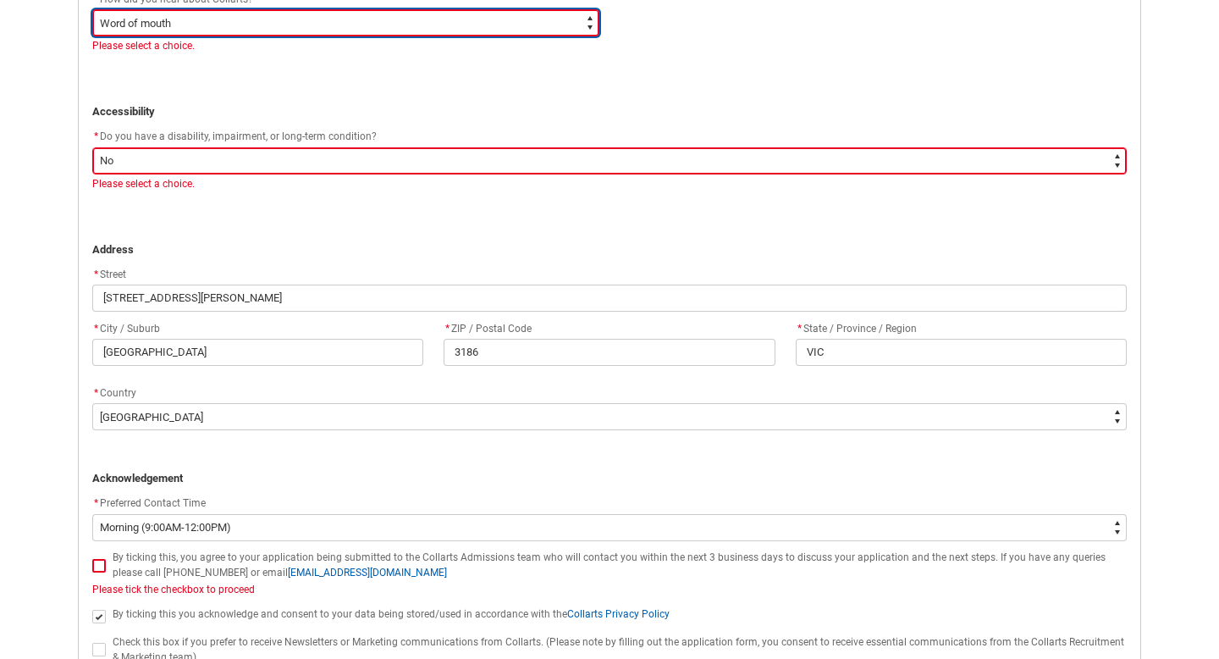
scroll to position [1137, 0]
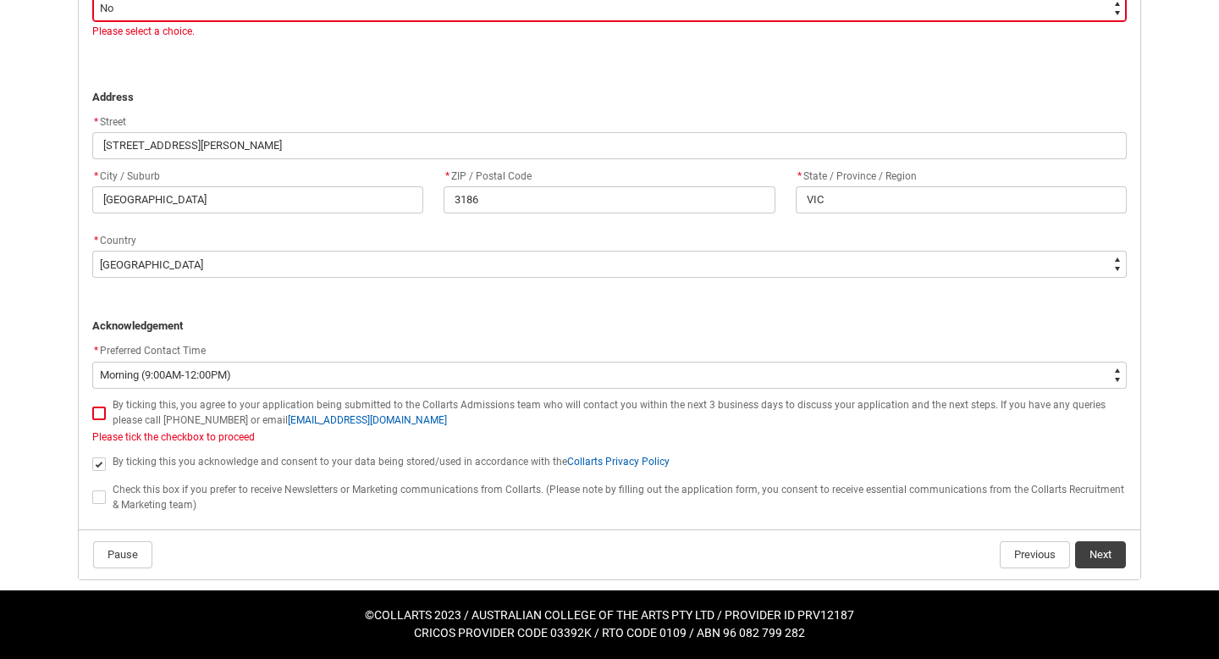
click at [102, 419] on span "REDU_Application_Form_for_Applicant flow" at bounding box center [99, 413] width 14 height 14
click at [92, 404] on input "REDU_Application_Form_for_Applicant flow" at bounding box center [91, 403] width 1 height 1
type lightning-input "true"
checkbox input "true"
click at [1118, 565] on button "Next" at bounding box center [1100, 554] width 51 height 27
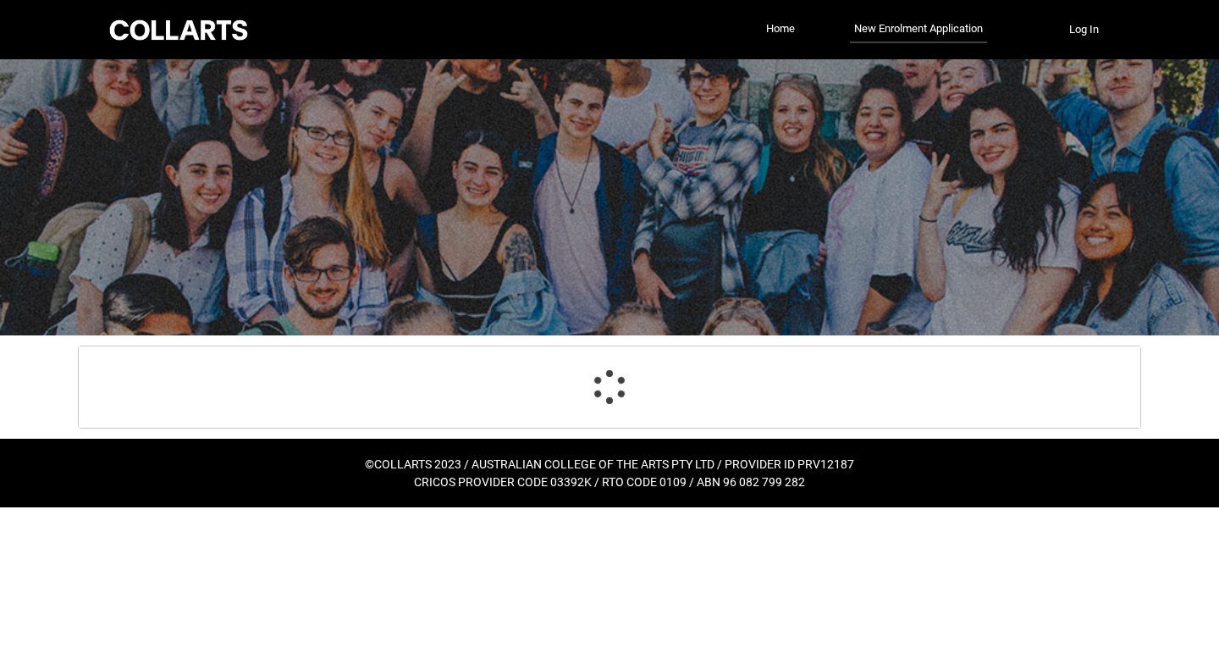
scroll to position [177, 0]
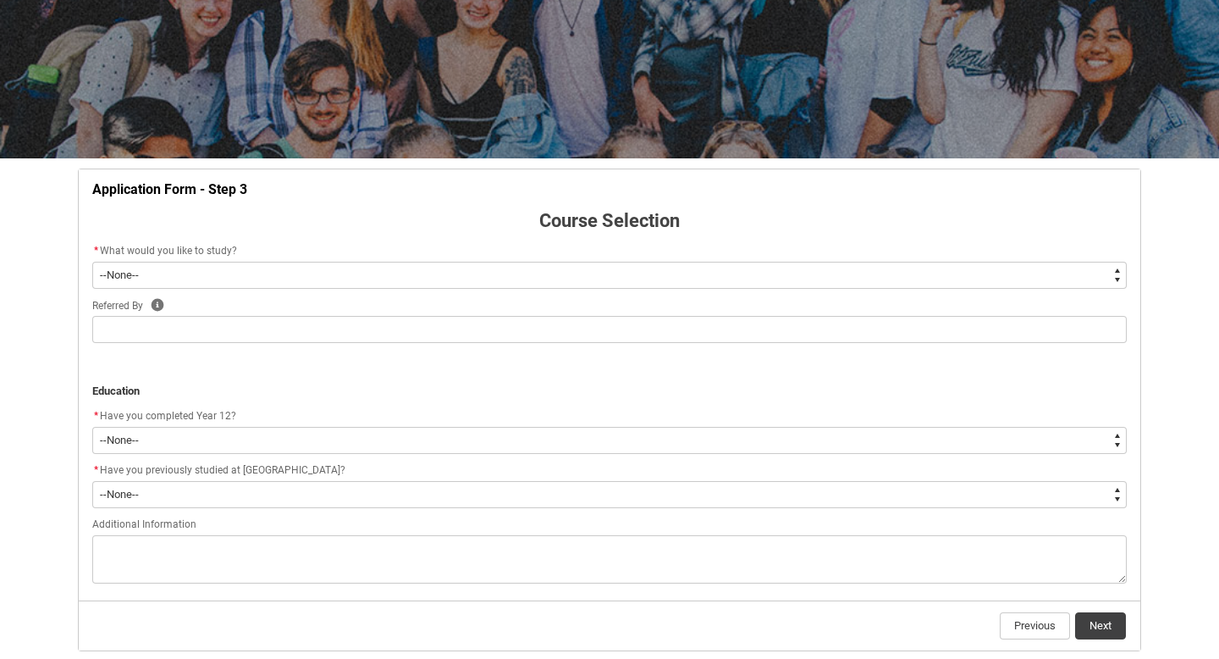
click at [592, 272] on select "--None-- Diploma Bachelor Post Graduate" at bounding box center [609, 275] width 1035 height 27
type lightning-select "WhichDegree_Bachelor"
click at [92, 262] on select "--None-- Diploma Bachelor Post Graduate" at bounding box center [609, 275] width 1035 height 27
select select "WhichDegree_Bachelor"
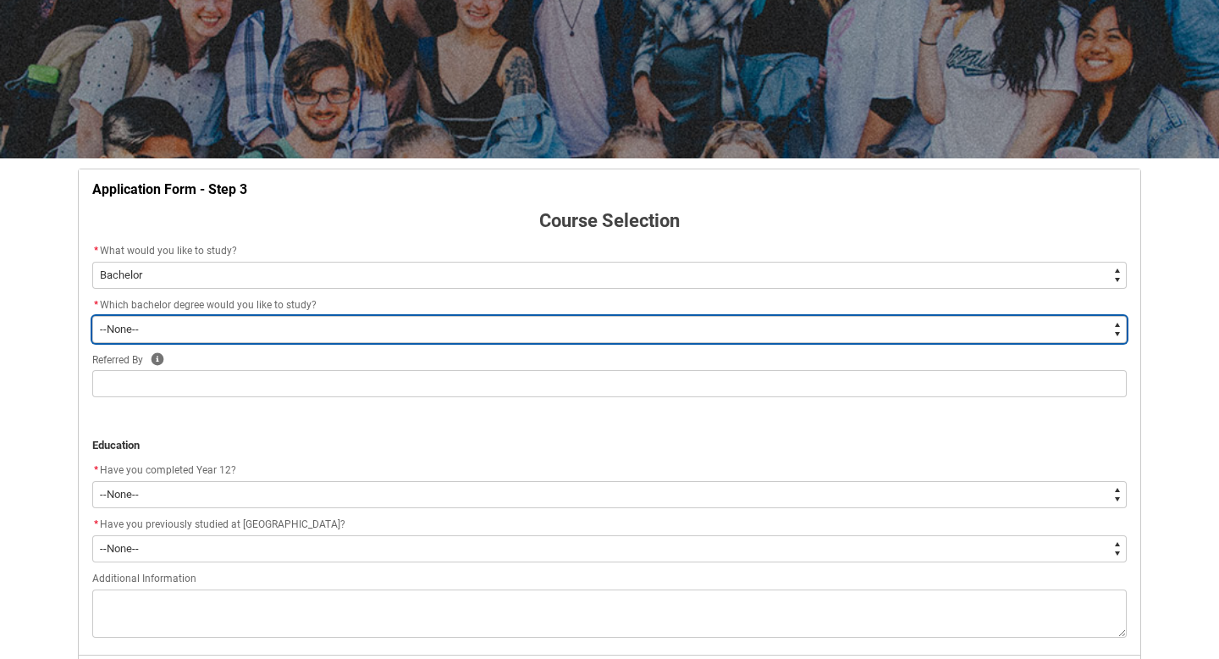
click at [586, 324] on select "--None-- Bachelor of 2D Animation Bachelor of Applied Business (Entertainment M…" at bounding box center [609, 329] width 1035 height 27
type lightning-select "ProgramChoice_Degree.001OZ000006XIFrYAO"
click at [92, 316] on select "--None-- Bachelor of 2D Animation Bachelor of Applied Business (Entertainment M…" at bounding box center [609, 329] width 1035 height 27
select select "ProgramChoice_Degree.001OZ000006XIFrYAO"
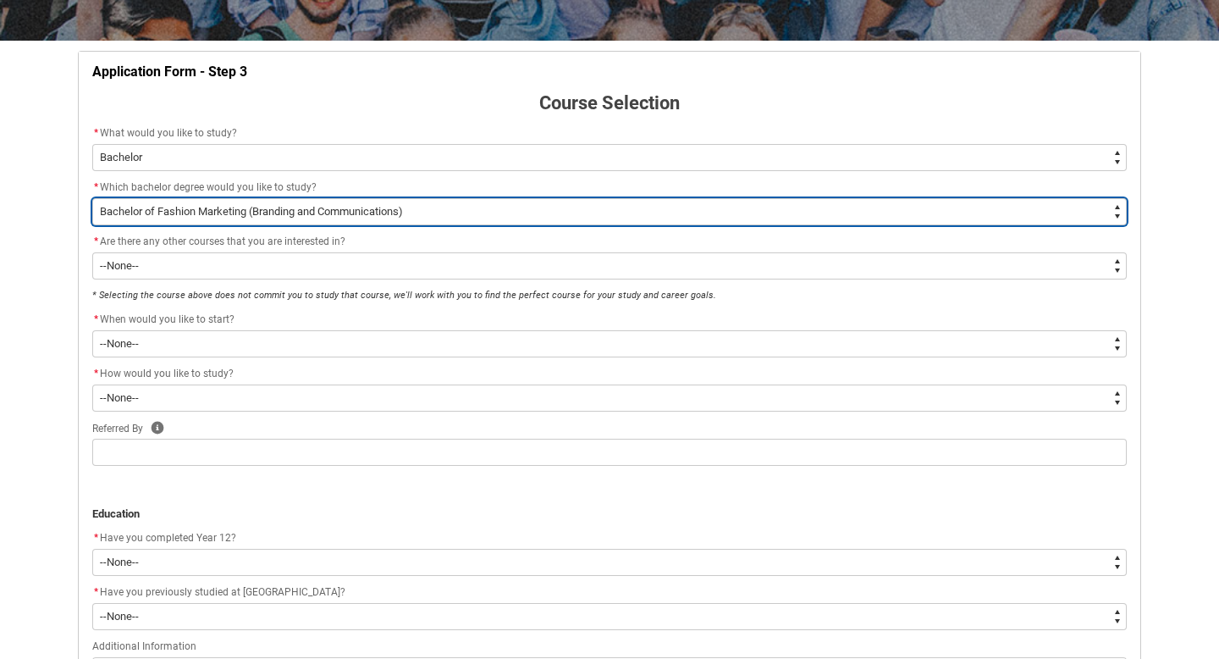
scroll to position [323, 0]
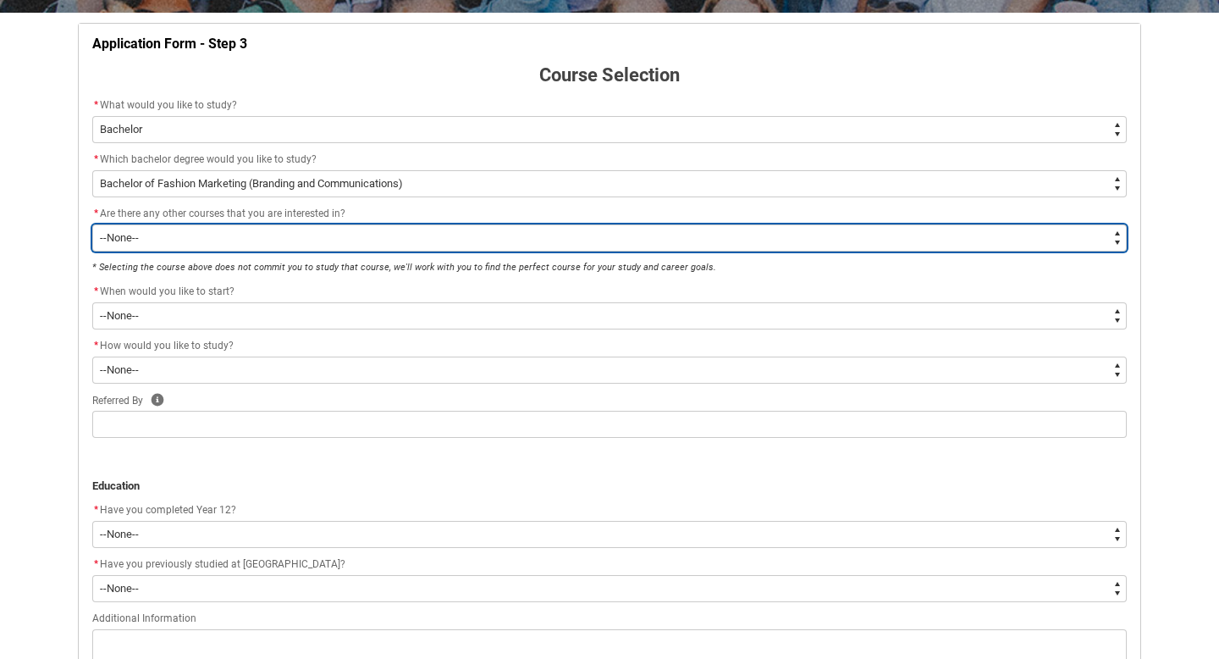
click at [314, 239] on select "--None-- Yes No" at bounding box center [609, 237] width 1035 height 27
type lightning-select "Yes_TextChoice"
click at [92, 224] on select "--None-- Yes No" at bounding box center [609, 237] width 1035 height 27
select select "Yes_TextChoice"
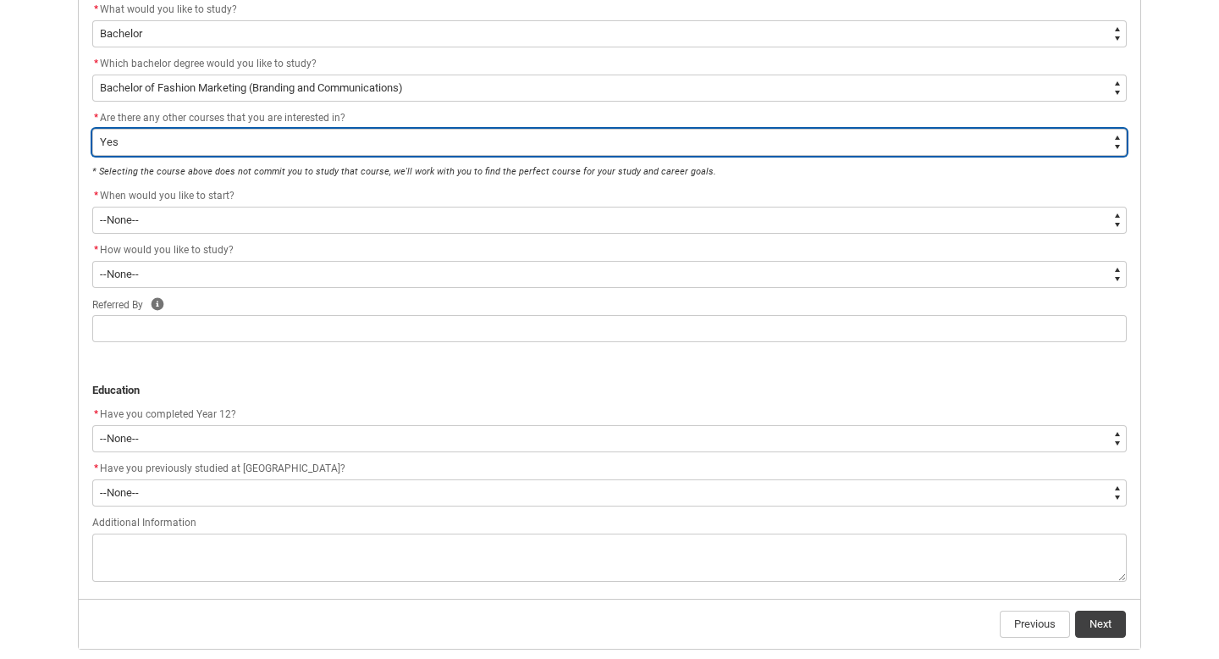
scroll to position [423, 0]
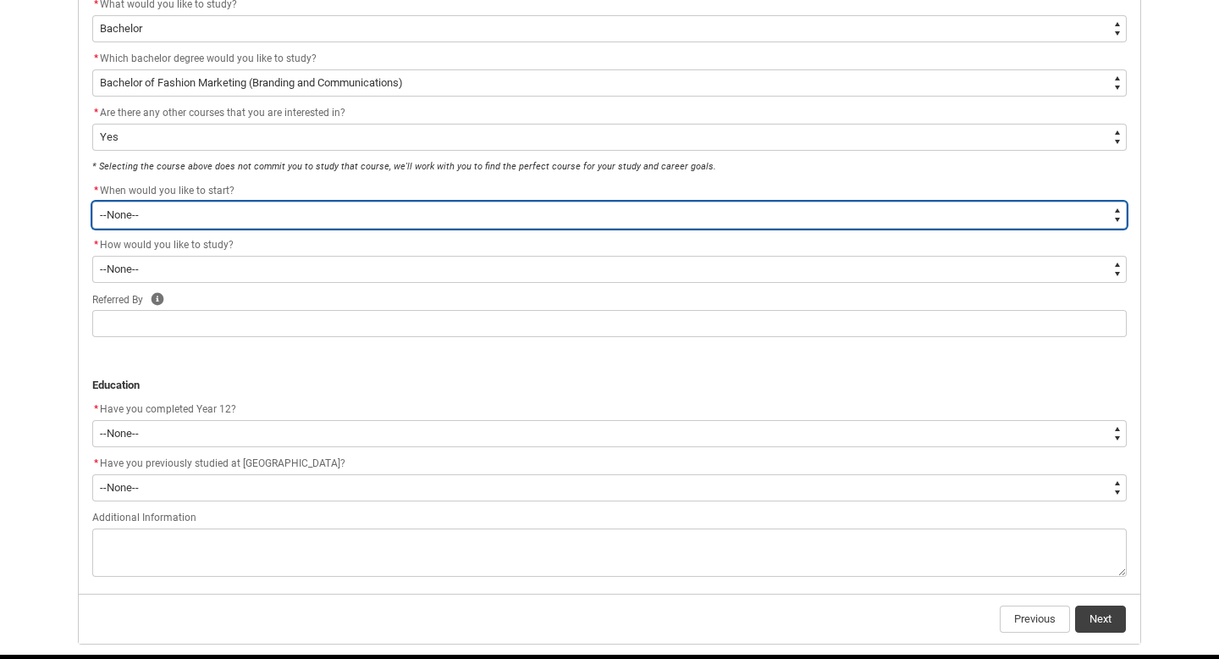
click at [245, 219] on select "--None-- Trimester 1 2026, starting [DATE] Trimester 3 2025, starting [DATE]" at bounding box center [609, 214] width 1035 height 27
type lightning-select "Starting_Term.a0pI70000004aTdIAI"
click at [92, 201] on select "--None-- Trimester 1 2026, starting [DATE] Trimester 3 2025, starting [DATE]" at bounding box center [609, 214] width 1035 height 27
select select "Starting_Term.a0pI70000004aTdIAI"
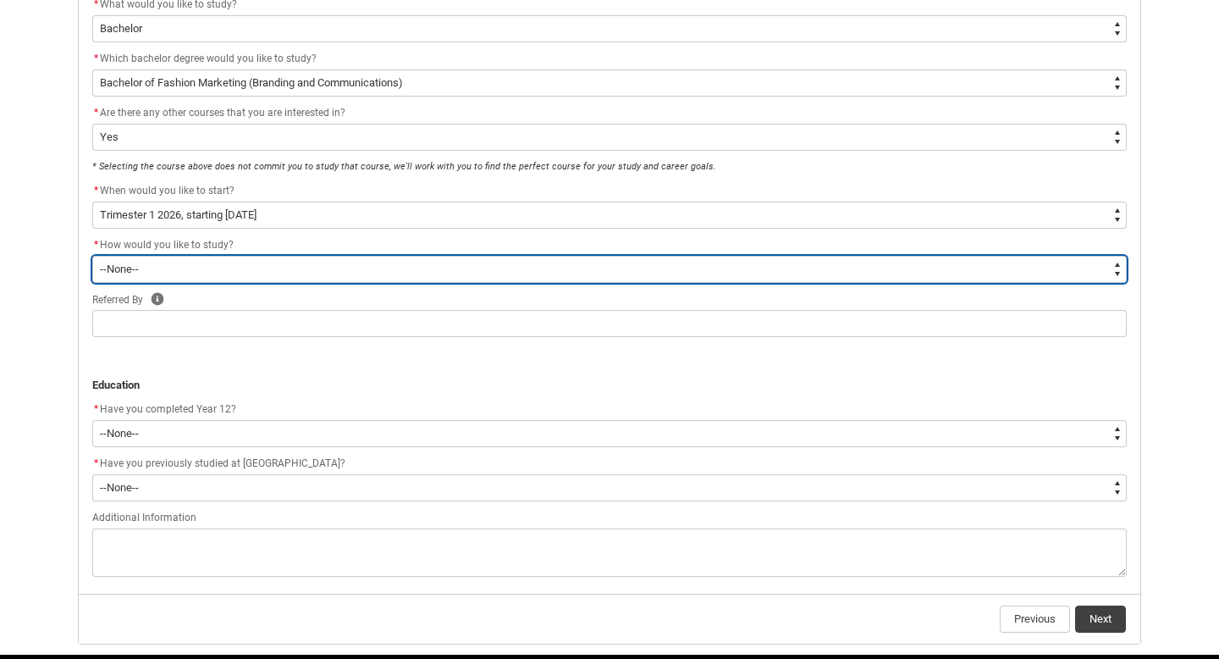
click at [232, 268] on select "--None-- On-campus Online" at bounding box center [609, 269] width 1035 height 27
type lightning-select "WhichStudyMethod_Online"
click at [92, 256] on select "--None-- On-campus Online" at bounding box center [609, 269] width 1035 height 27
select select "WhichStudyMethod_Online"
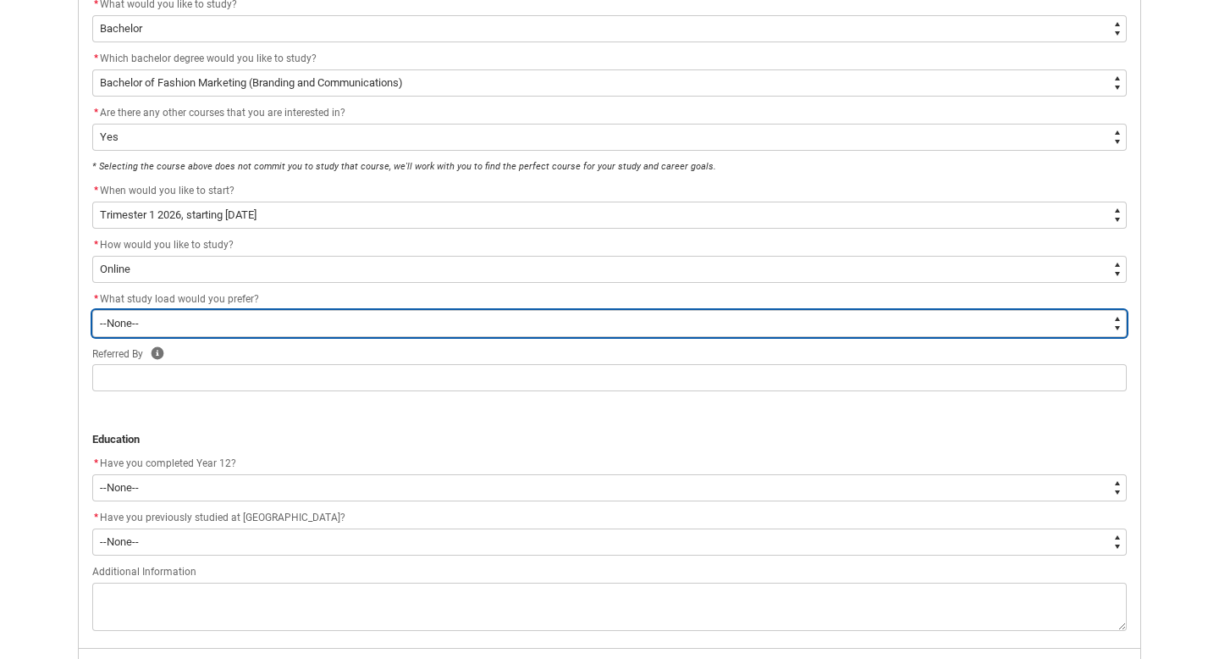
click at [215, 325] on select "--None-- Full-time Part-time" at bounding box center [609, 323] width 1035 height 27
type lightning-select "WhichStudyLoad_FullTime"
click at [92, 310] on select "--None-- Full-time Part-time" at bounding box center [609, 323] width 1035 height 27
select select "WhichStudyLoad_FullTime"
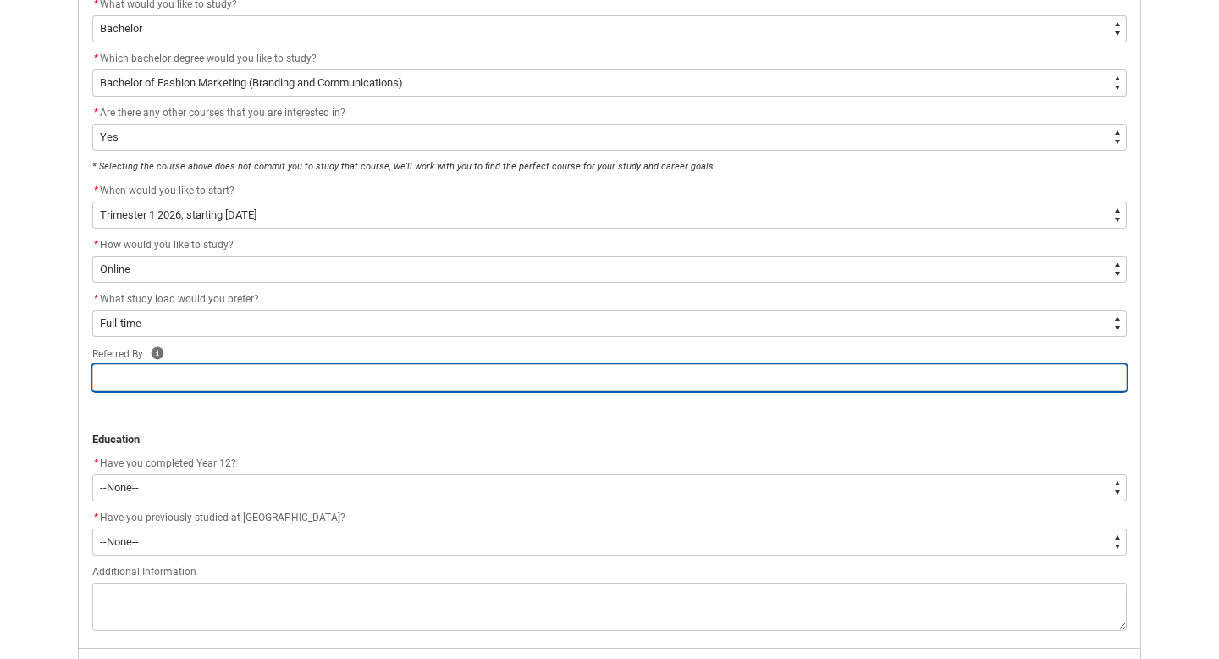
click at [209, 381] on input "REDU_Application_Form_for_Applicant flow" at bounding box center [609, 377] width 1035 height 27
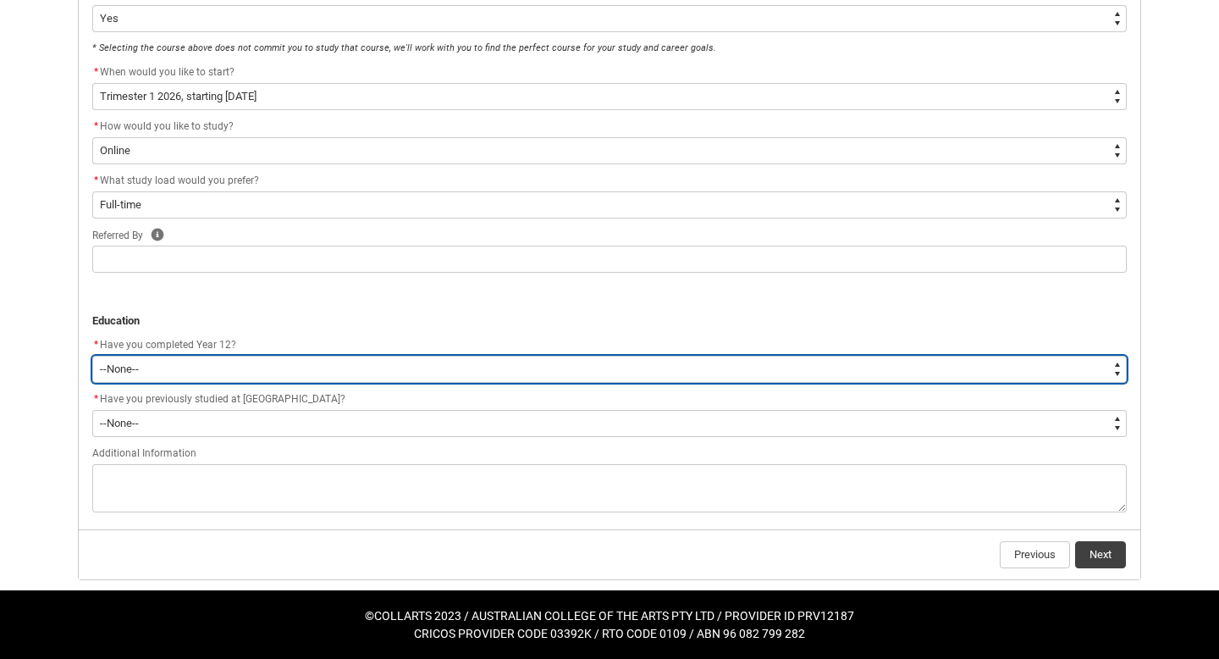
click at [193, 373] on select "--None-- Yes No Other" at bounding box center [609, 369] width 1035 height 27
type lightning-select "Year_12_Completition.Yes"
click at [92, 356] on select "--None-- Yes No Other" at bounding box center [609, 369] width 1035 height 27
select select "Year_12_Completition.Yes"
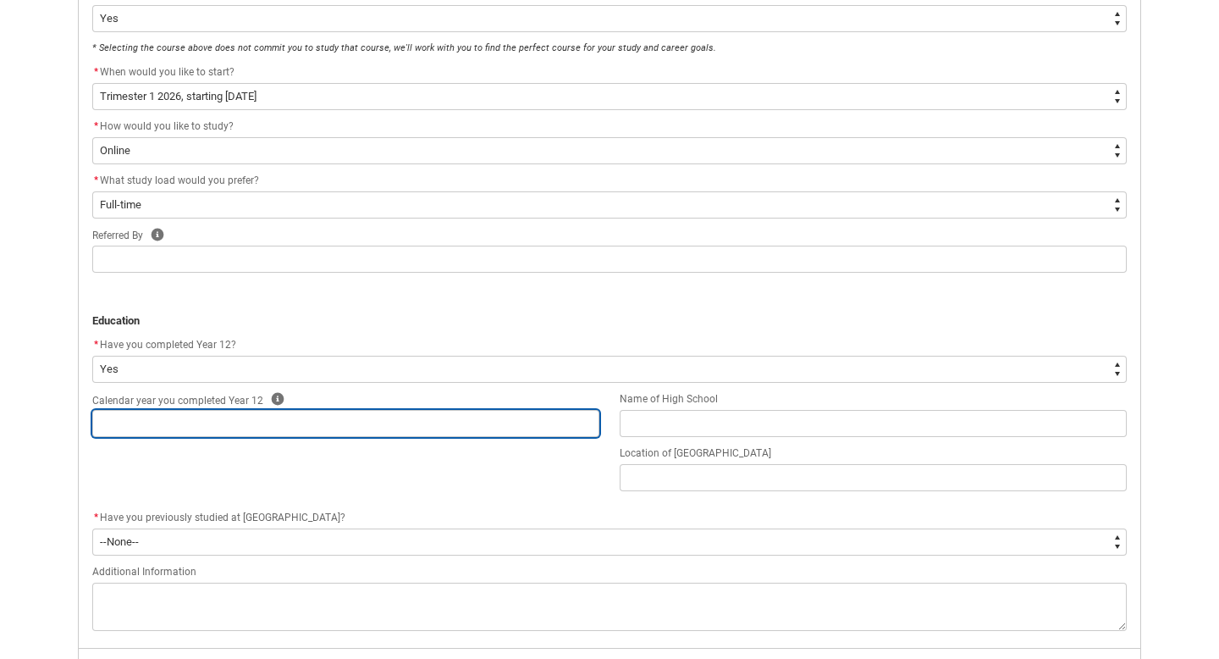
click at [185, 421] on input "REDU_Application_Form_for_Applicant flow" at bounding box center [345, 423] width 507 height 27
type lightning-primitive-input-simple "D"
type input "D"
type lightning-primitive-input-simple "De"
type input "De"
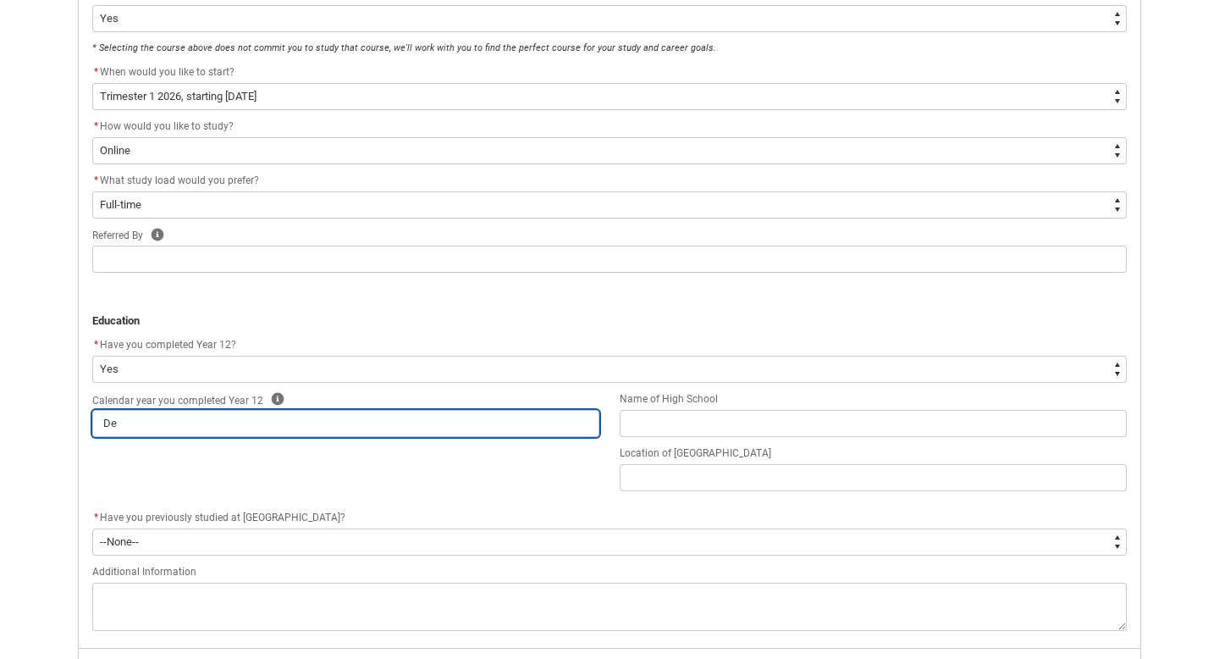
type lightning-primitive-input-simple "Dec"
type input "Dec"
type lightning-primitive-input-simple "Dece"
type input "Dece"
type lightning-primitive-input-simple "Decem"
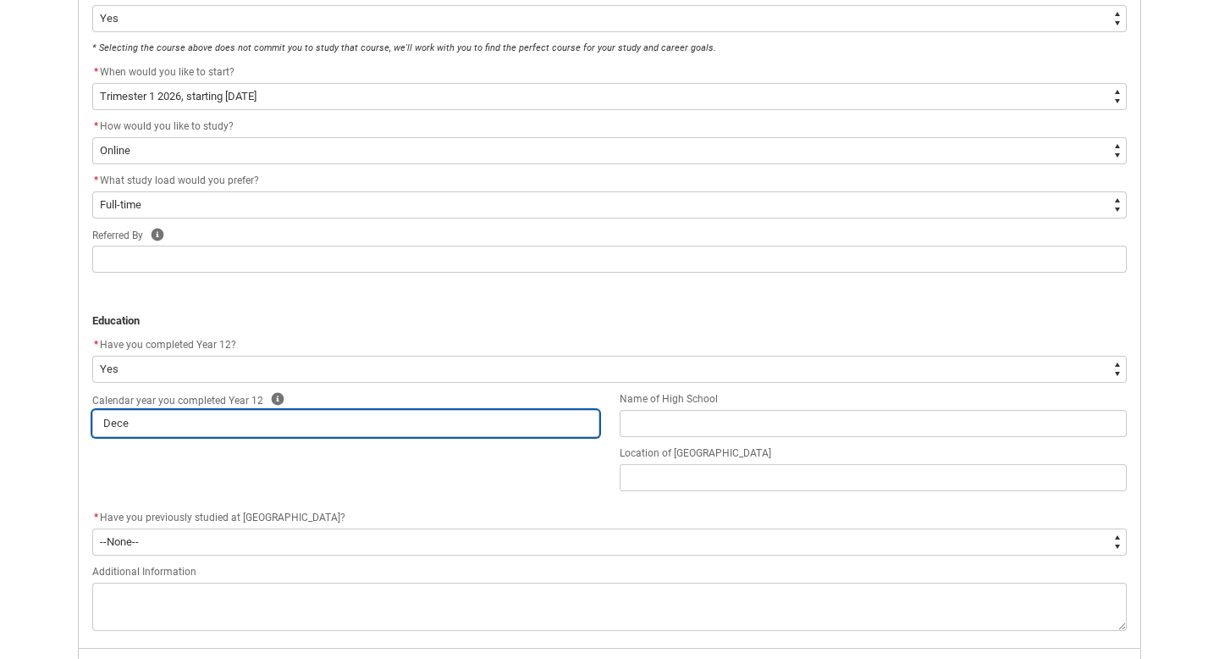
type input "Decem"
type lightning-primitive-input-simple "Decemb"
type input "Decemb"
type lightning-primitive-input-simple "Decembe"
type input "Decembe"
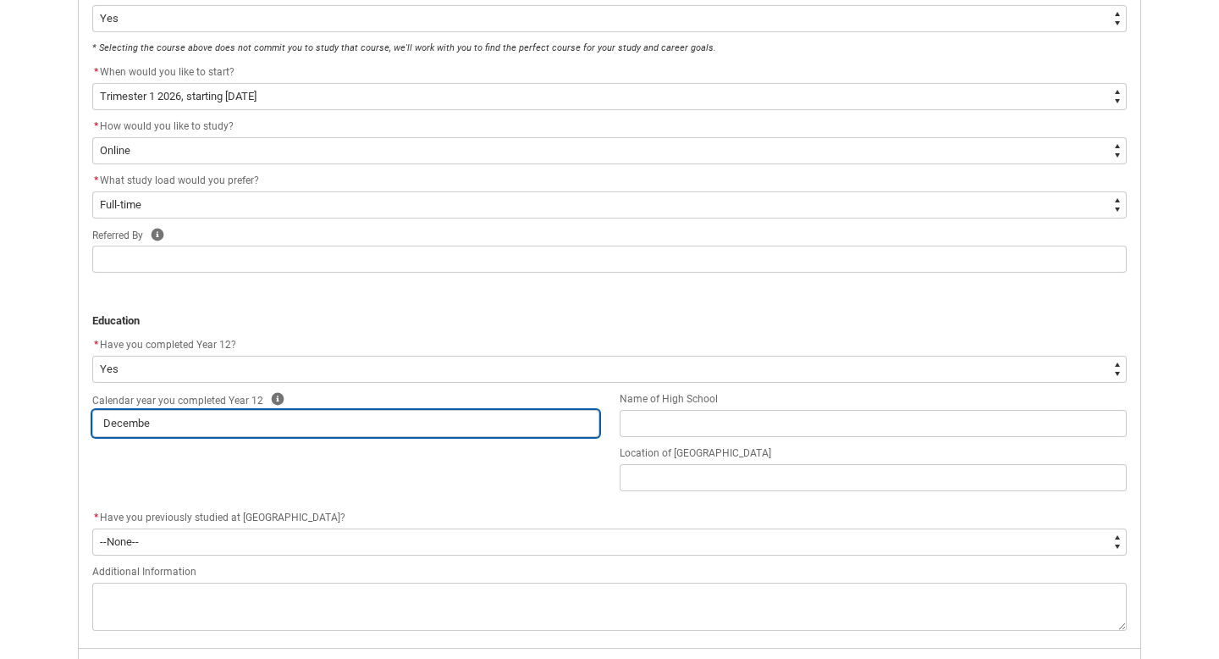
type lightning-primitive-input-simple "December"
type input "December"
type lightning-primitive-input-simple "December"
type input "December"
type lightning-primitive-input-simple "[DATE]"
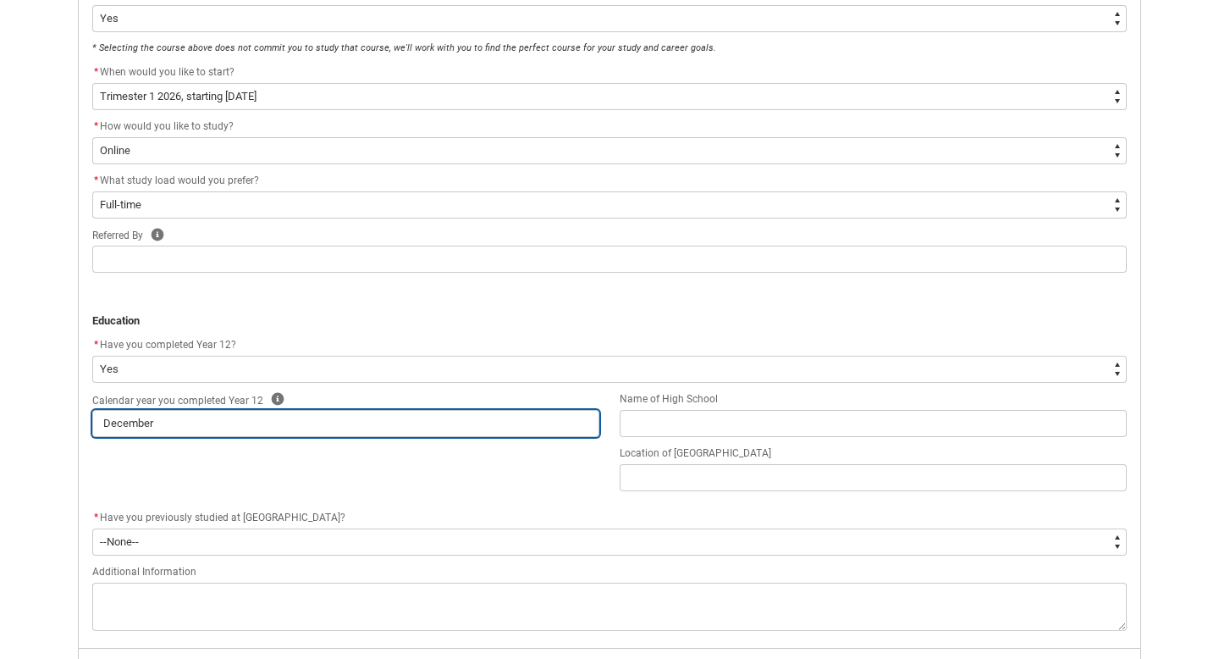
type input "[DATE]"
type lightning-primitive-input-simple "[DATE]"
type input "[DATE]"
type lightning-primitive-input-simple "December 202"
type input "December 202"
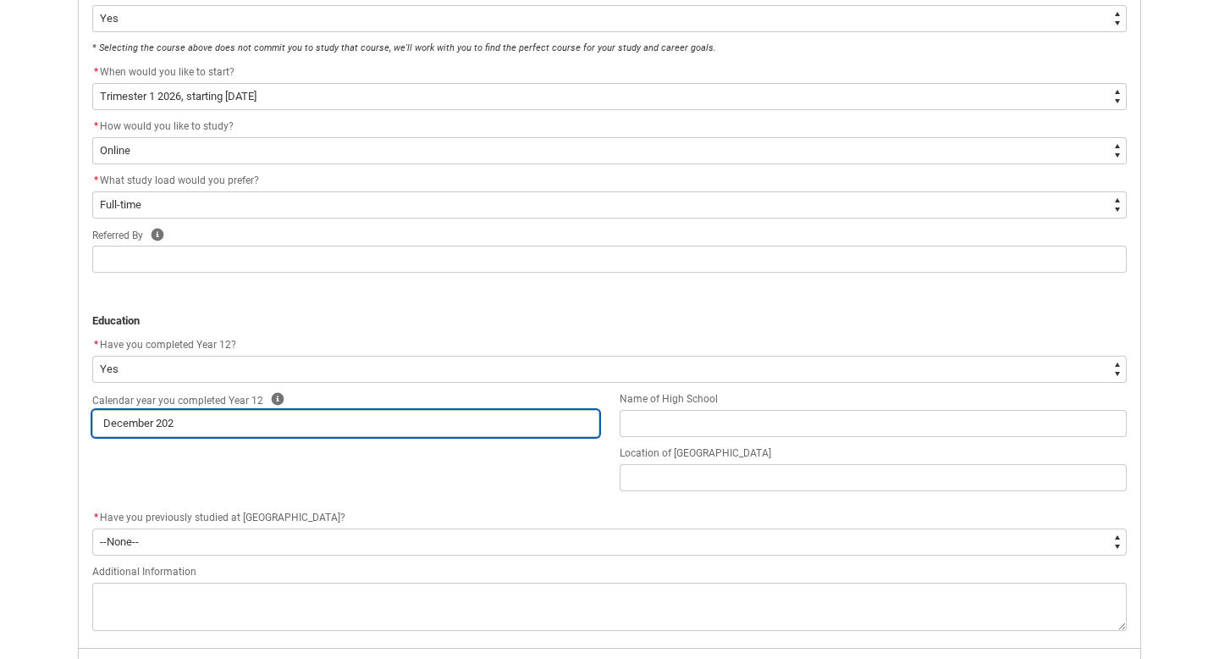
type lightning-primitive-input-simple "[DATE]"
type input "[DATE]"
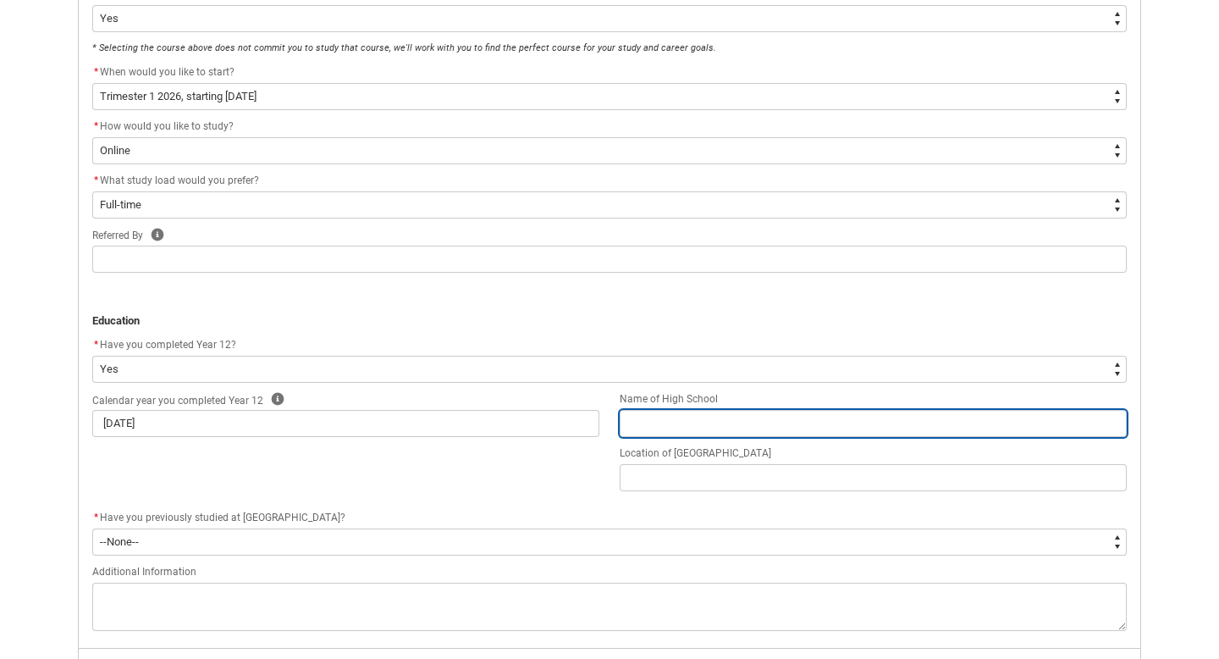
click at [671, 418] on input "REDU_Application_Form_for_Applicant flow" at bounding box center [873, 423] width 507 height 27
type lightning-primitive-input-simple "H"
type input "H"
type lightning-primitive-input-simple "HA"
type input "HA"
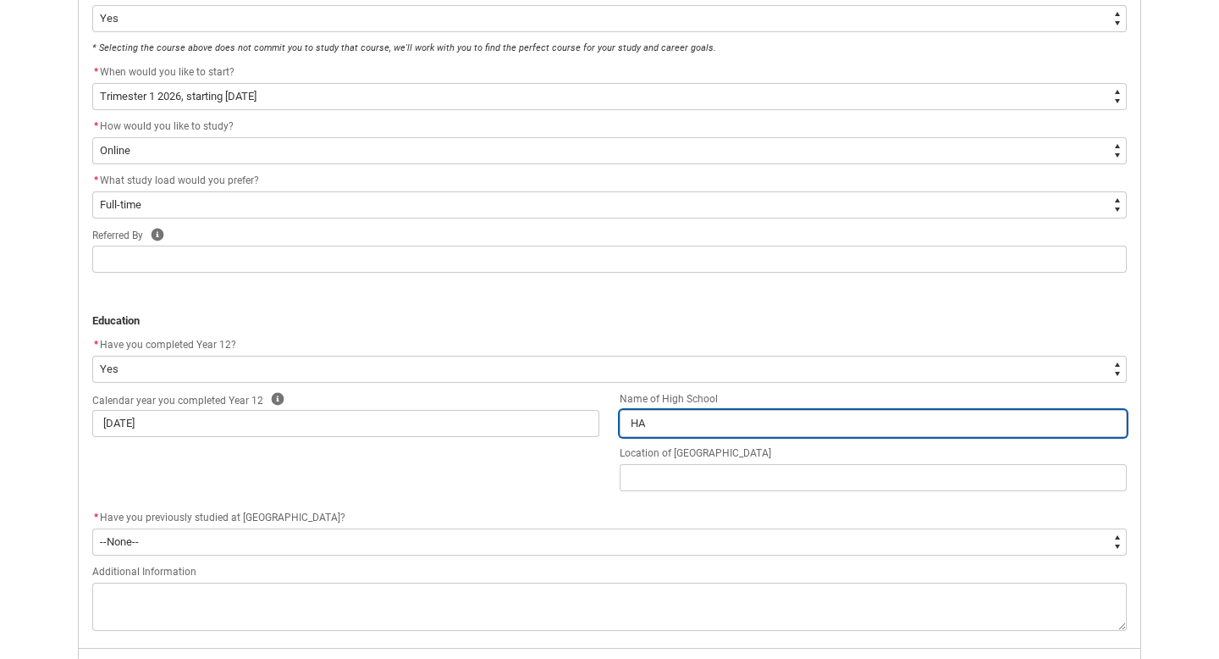
type lightning-primitive-input-simple "HAi"
type input "HAi"
type lightning-primitive-input-simple "HAil"
type input "HAil"
type lightning-primitive-input-simple "[PERSON_NAME]"
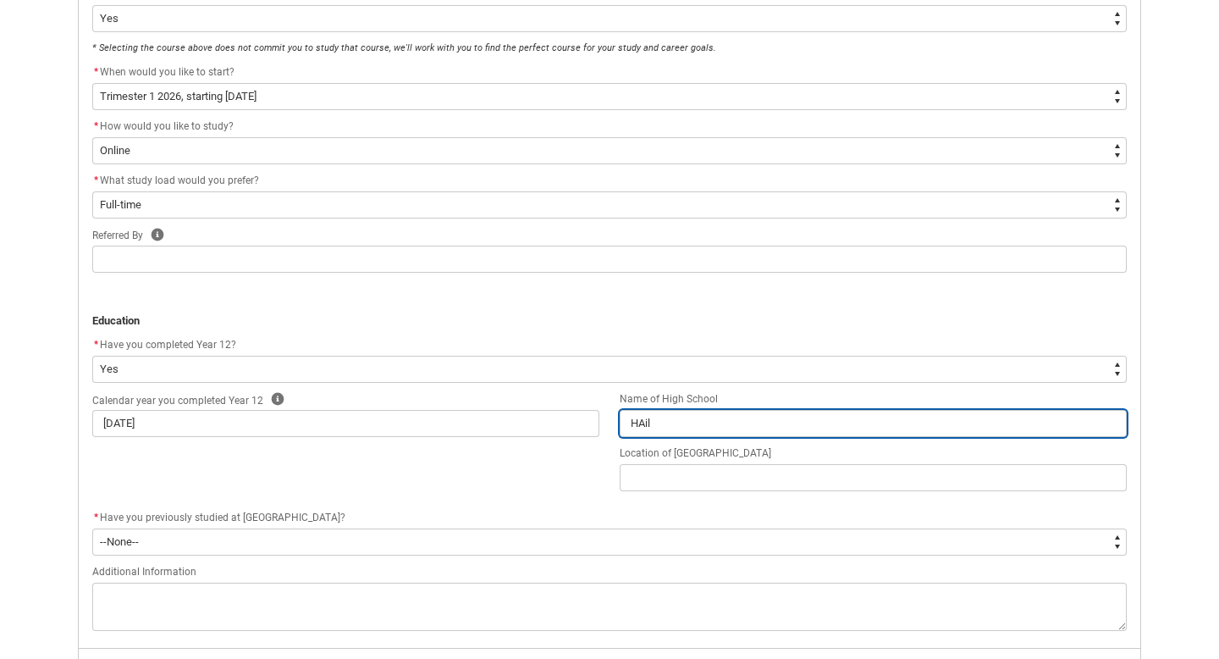
type input "[PERSON_NAME]"
type lightning-primitive-input-simple "HAil"
type input "HAil"
type lightning-primitive-input-simple "HAi"
type input "HAi"
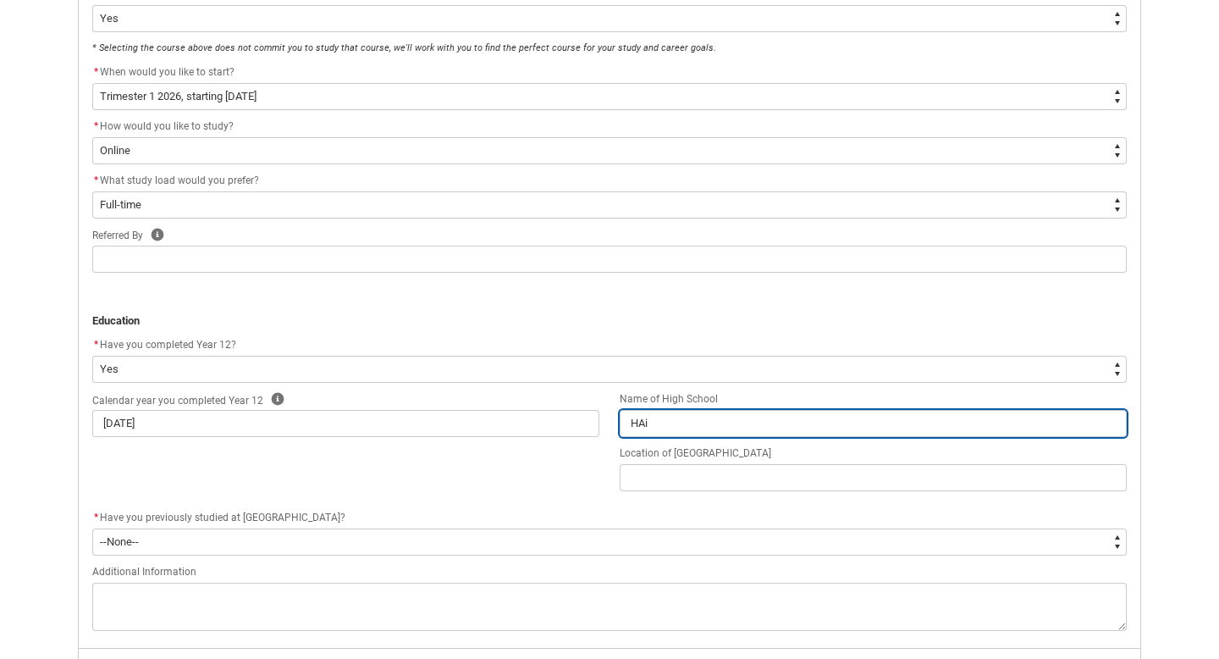
type lightning-primitive-input-simple "HA"
type input "HA"
type lightning-primitive-input-simple "H"
type input "H"
type lightning-primitive-input-simple "Ha"
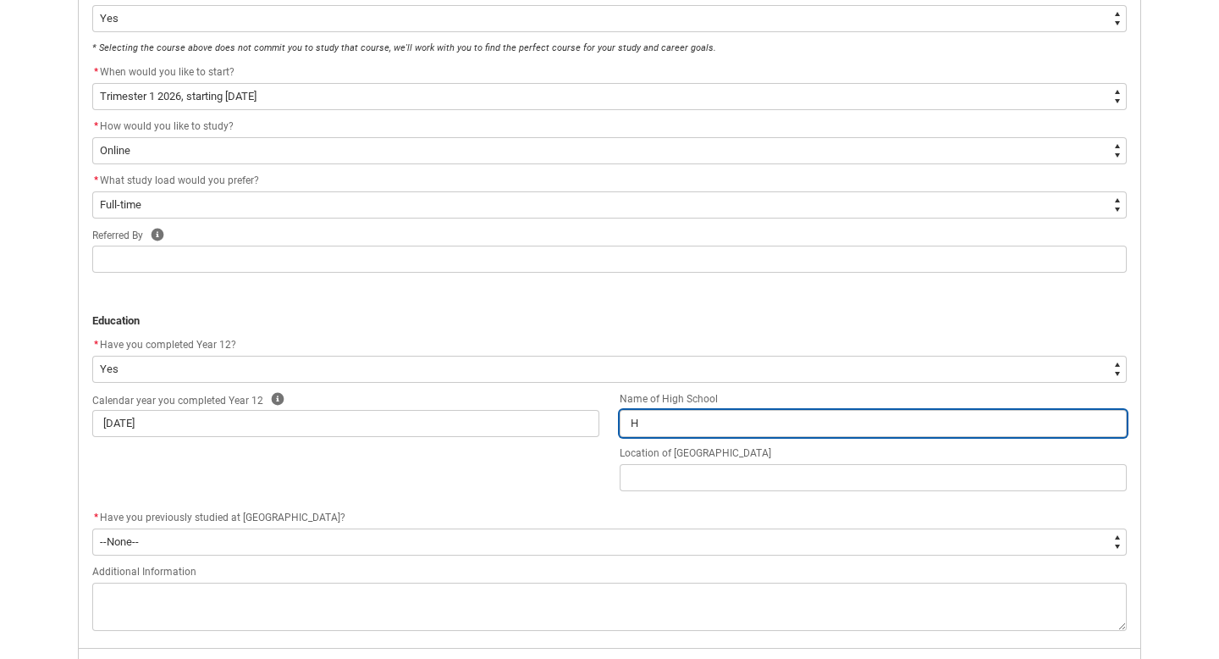
type input "Ha"
type lightning-primitive-input-simple "Hai"
type input "Hai"
type lightning-primitive-input-simple "Hail"
type input "Hail"
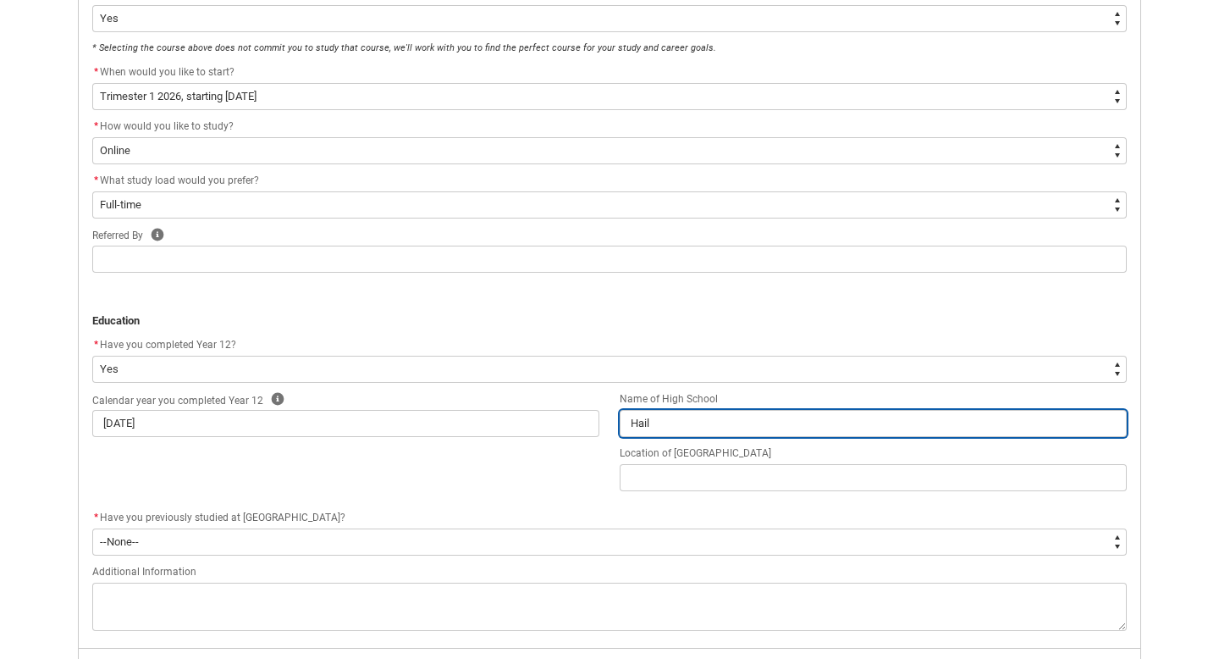
type lightning-primitive-input-simple "[PERSON_NAME]"
type input "[PERSON_NAME]"
type lightning-primitive-input-simple "Hailey"
type input "Hailey"
type lightning-primitive-input-simple "Haileyb"
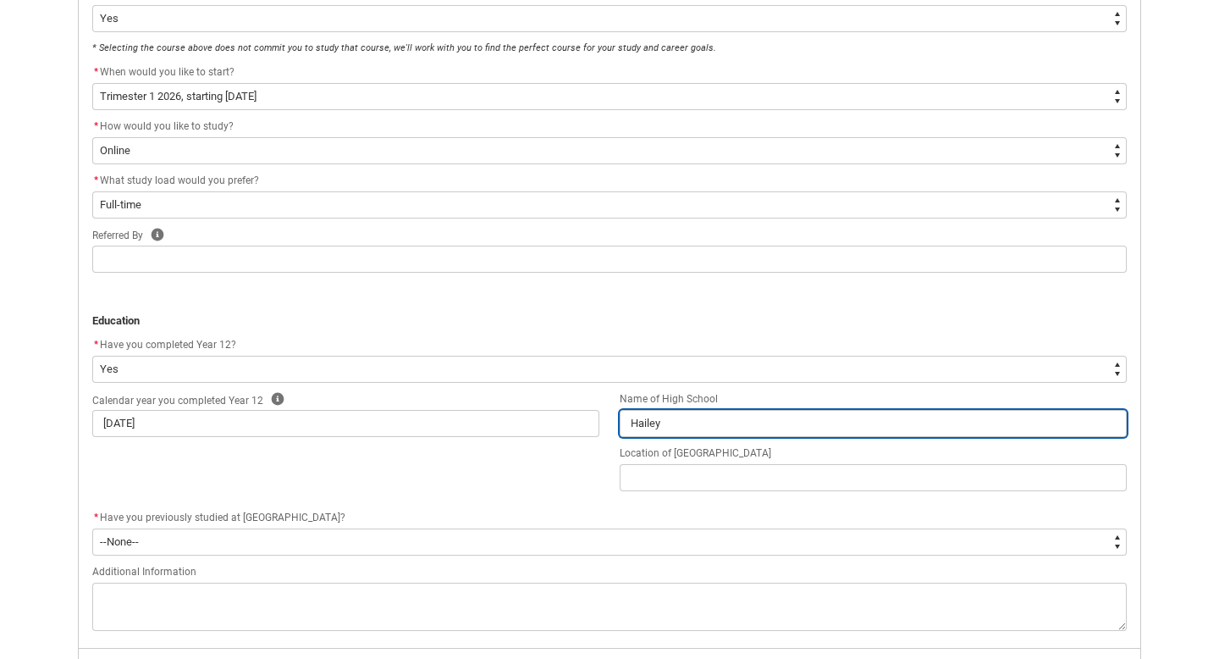
type input "Haileyb"
type lightning-primitive-input-simple "Haileybu"
type input "Haileybu"
type lightning-primitive-input-simple "Haileybur"
type input "Haileybur"
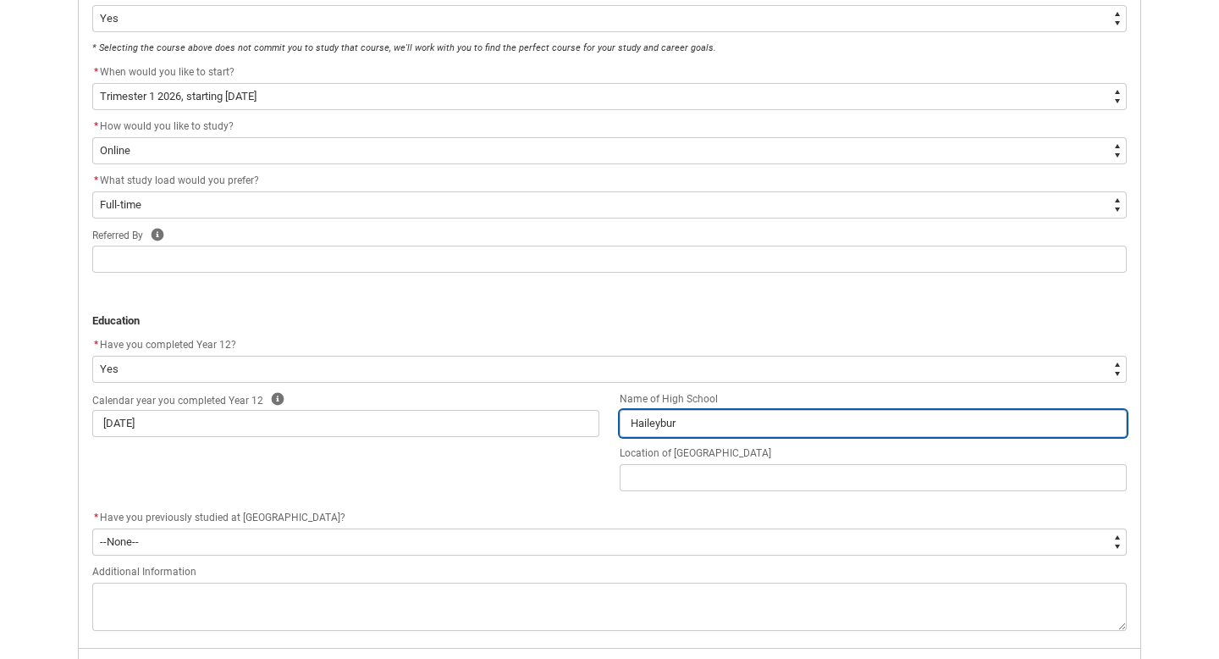
type lightning-primitive-input-simple "Haileybury"
type input "Haileybury"
type lightning-primitive-input-simple "Haileybury"
type input "Haileybury"
type lightning-primitive-input-simple "Haileybury C"
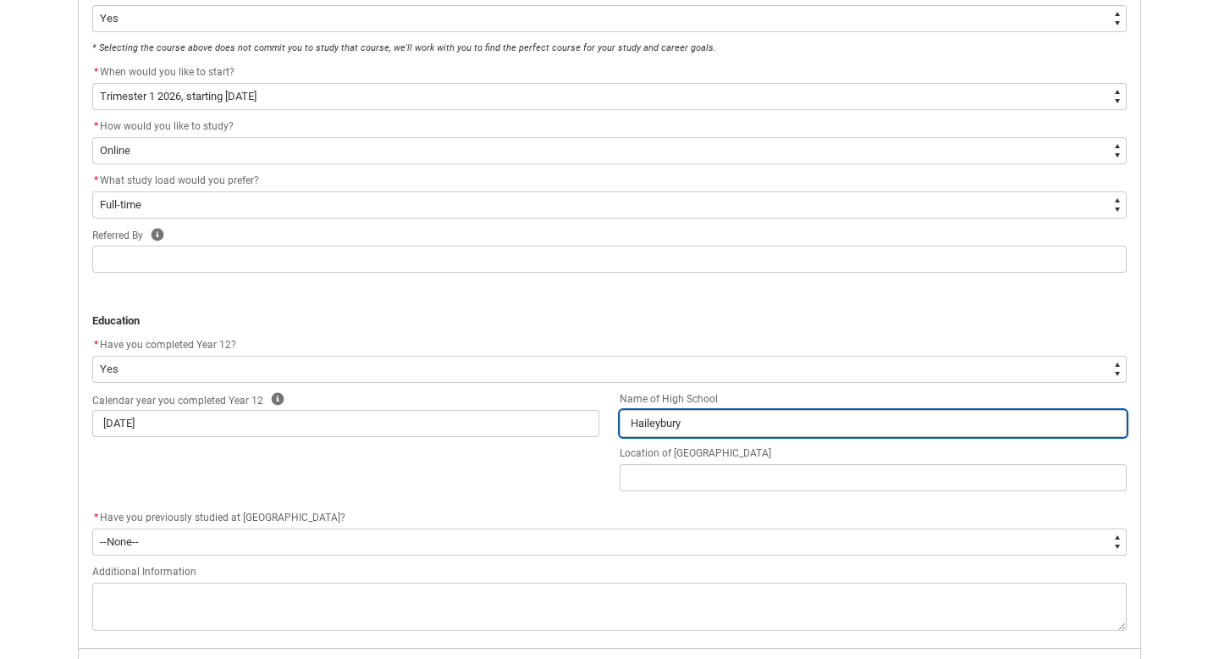
type input "Haileybury C"
type lightning-primitive-input-simple "Haileybury Co"
type input "Haileybury Co"
type lightning-primitive-input-simple "Haileybury Col"
type input "Haileybury Col"
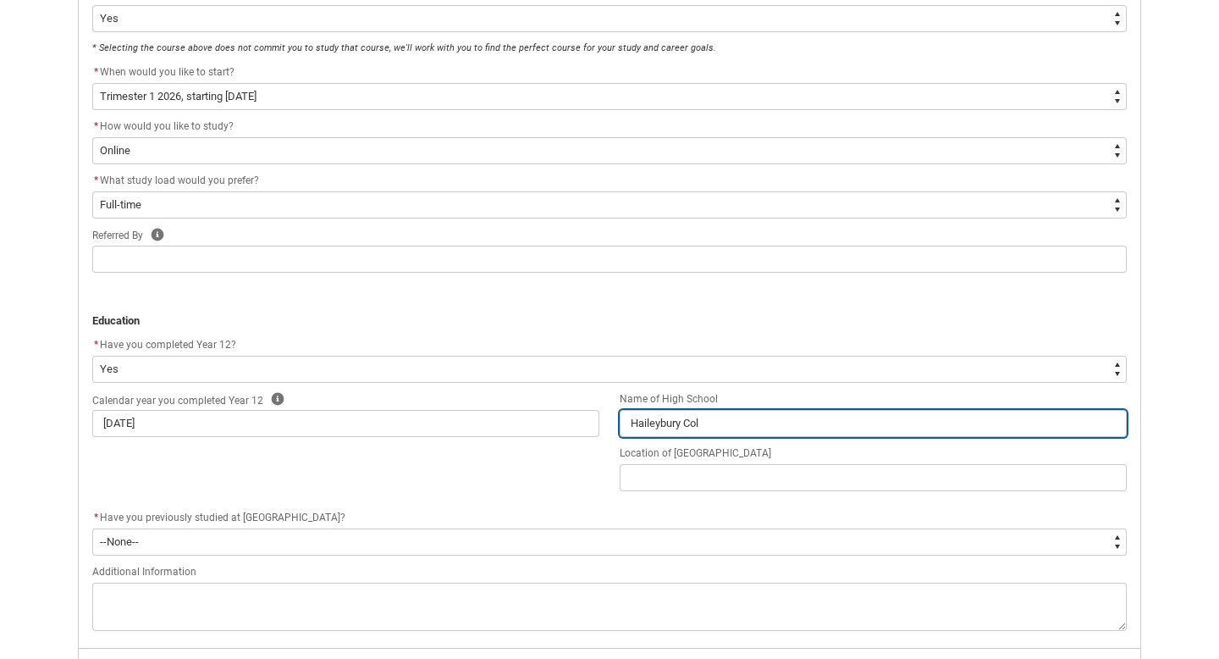
type lightning-primitive-input-simple "Haileybury Coll"
type input "Haileybury Coll"
type lightning-primitive-input-simple "Haileybury Colle"
type input "Haileybury Colle"
type lightning-primitive-input-simple "Haileybury Colleg"
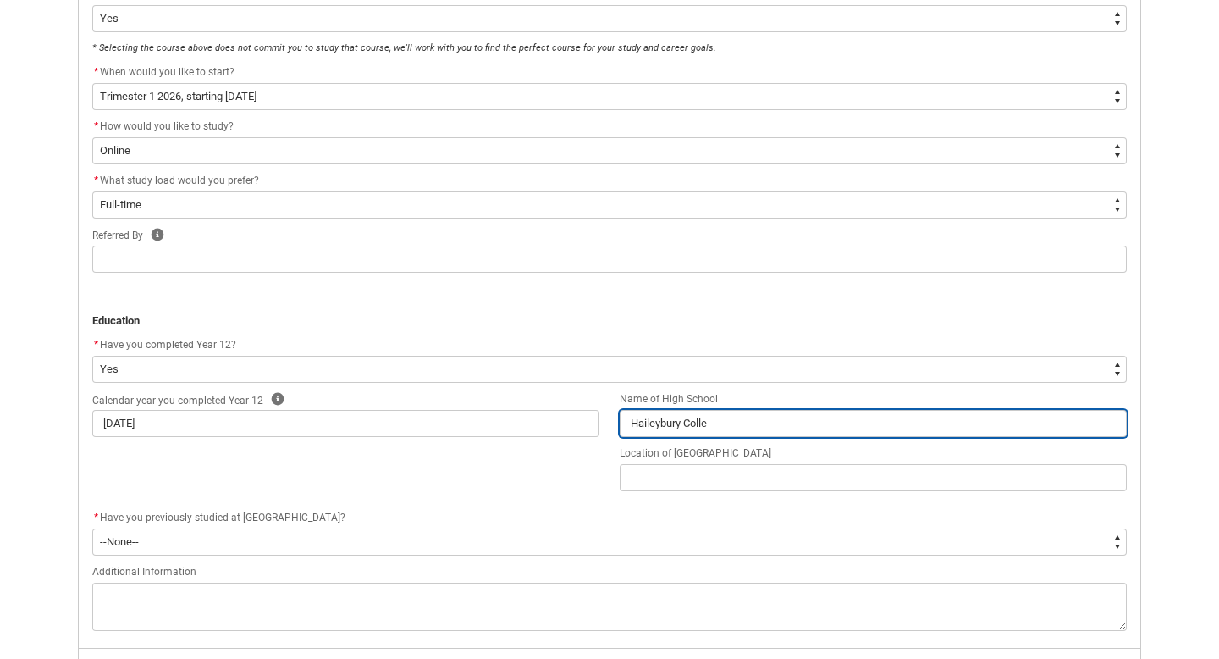
type input "Haileybury Colleg"
type lightning-primitive-input-simple "[GEOGRAPHIC_DATA]"
type input "[GEOGRAPHIC_DATA]"
type lightning-primitive-input-simple "[GEOGRAPHIC_DATA]"
type input "[GEOGRAPHIC_DATA]"
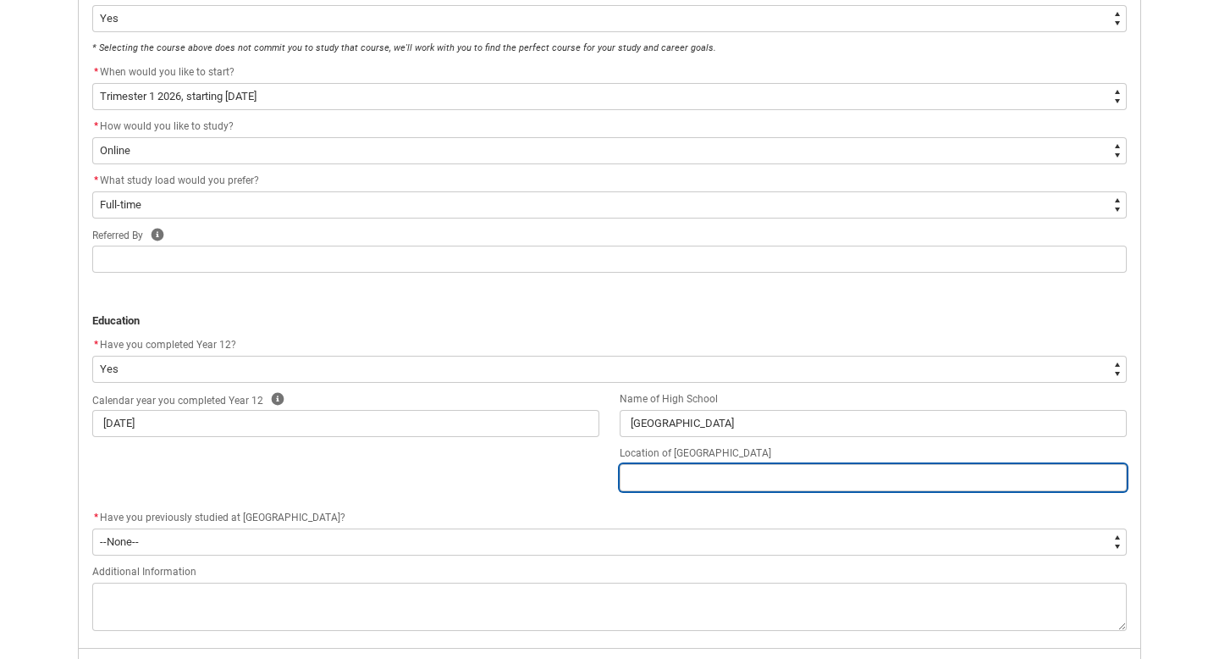
click at [708, 471] on input "REDU_Application_Form_for_Applicant flow" at bounding box center [873, 477] width 507 height 27
type lightning-primitive-input-simple "K"
type input "K"
type lightning-primitive-input-simple "Ke"
type input "Ke"
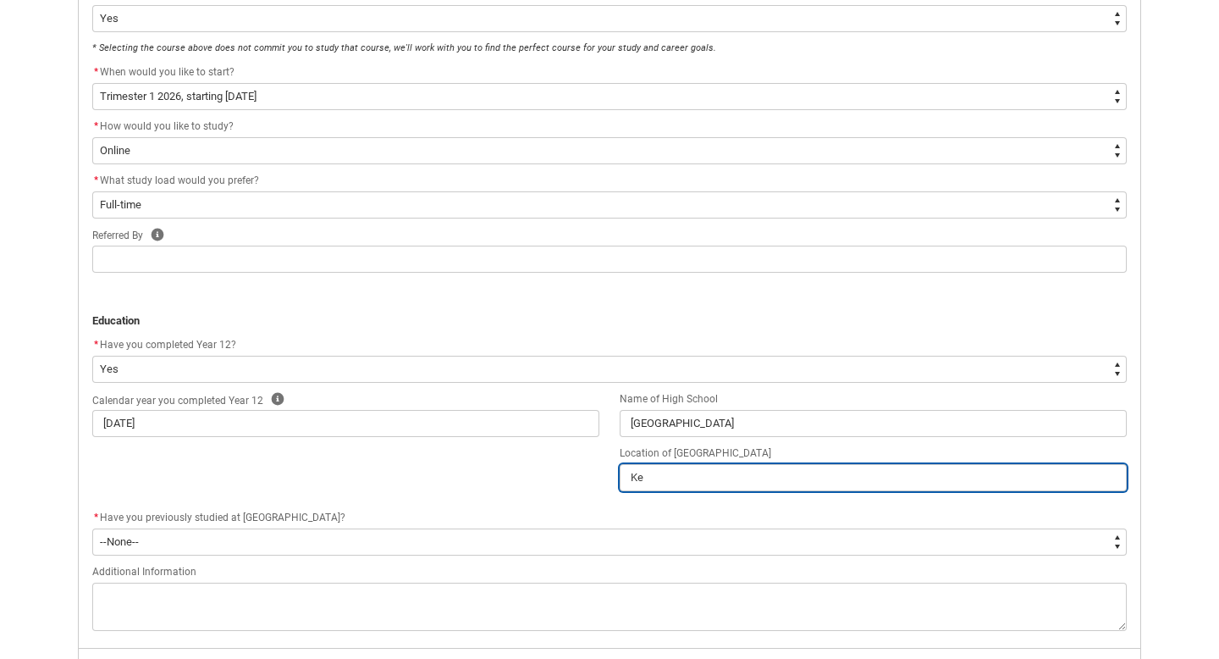
type lightning-primitive-input-simple "Key"
type input "Key"
type lightning-primitive-input-simple "Keys"
type input "Keys"
type lightning-primitive-input-simple "Keysb"
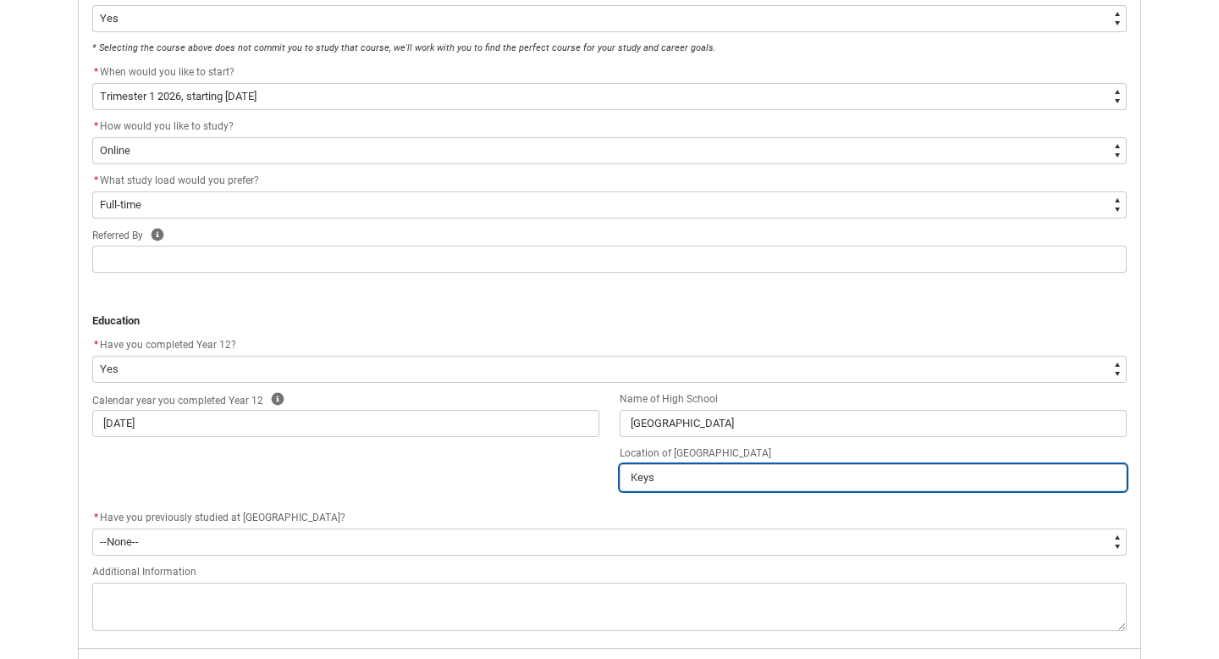
type input "Keysb"
type lightning-primitive-input-simple "Keysbo"
type input "Keysbo"
type lightning-primitive-input-simple "Keysbor"
type input "Keysbor"
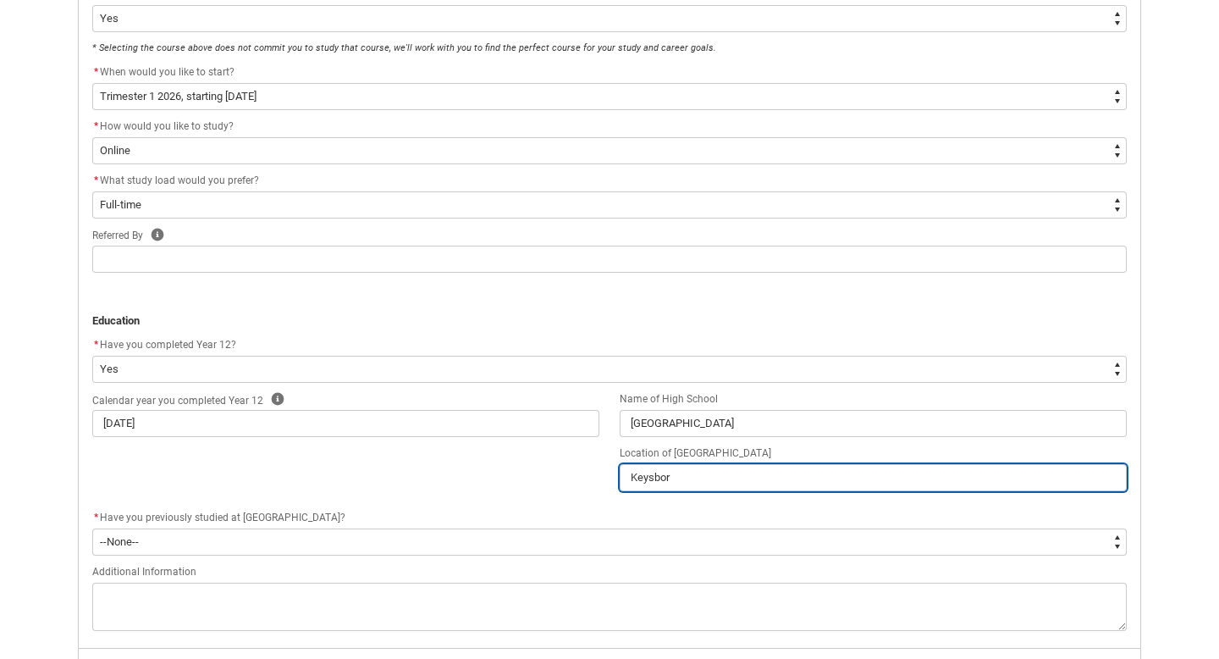
type lightning-primitive-input-simple "Keysboro"
type input "Keysboro"
type lightning-primitive-input-simple "Keysborou"
type input "Keysborou"
type lightning-primitive-input-simple "Keysboroug"
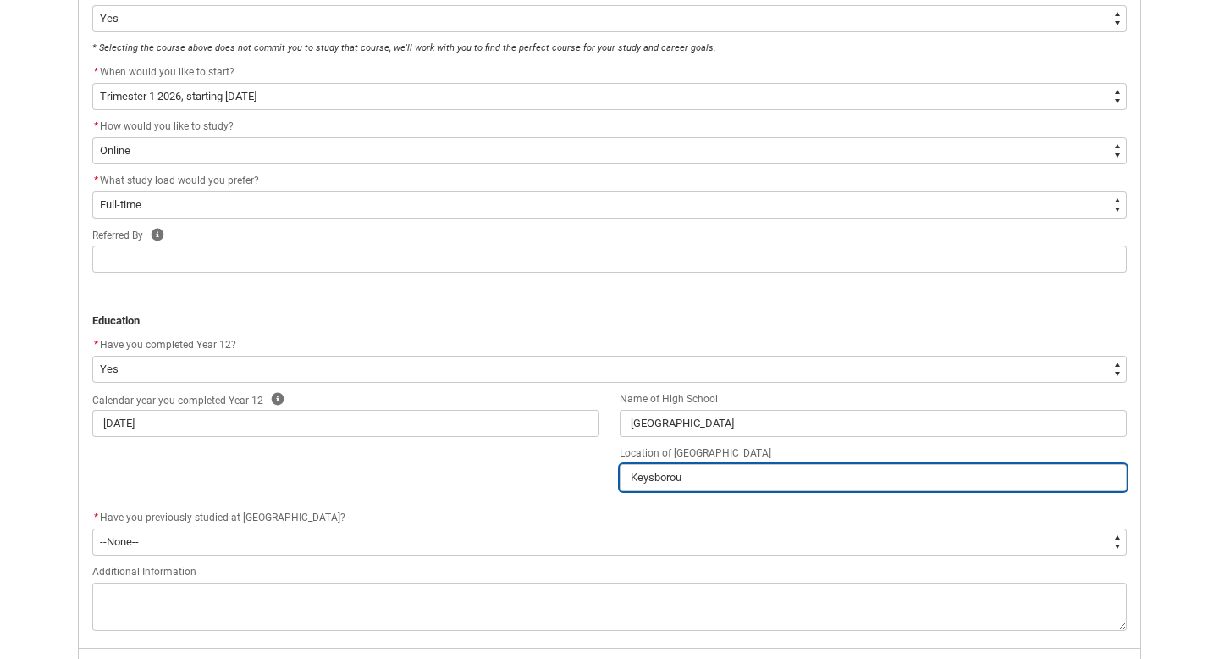
type input "Keysboroug"
type lightning-primitive-input-simple "Keysborough"
type input "Keysborough"
type lightning-primitive-input-simple "Keysborough"
type input "Keysborough"
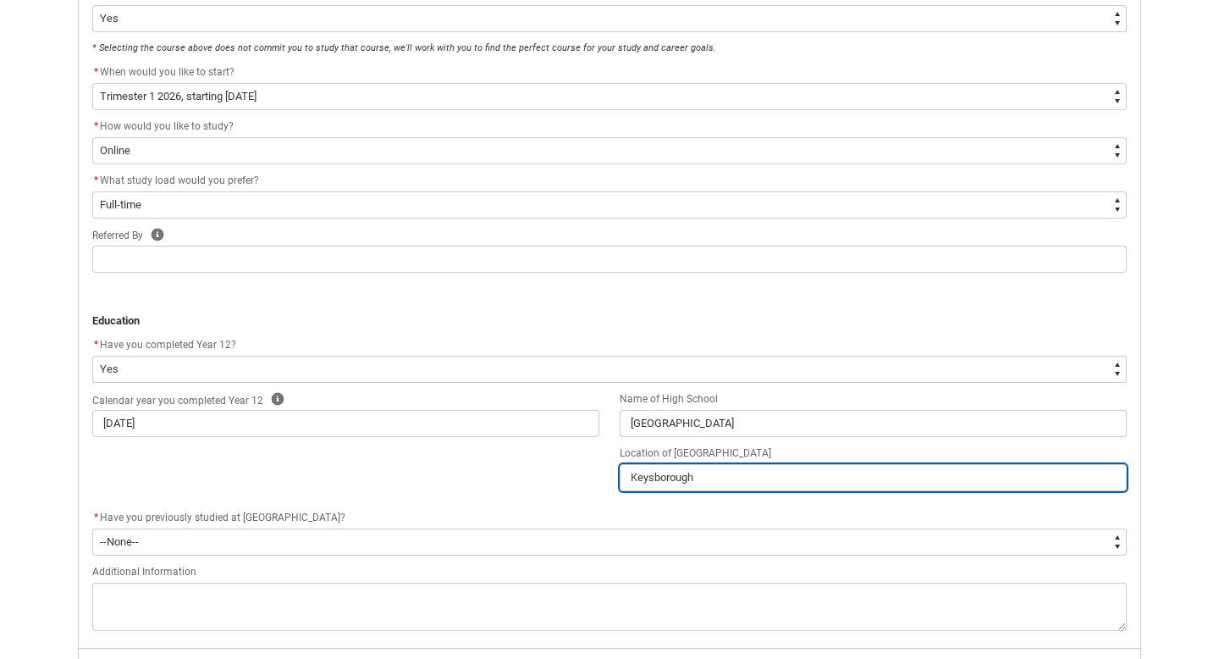
scroll to position [660, 0]
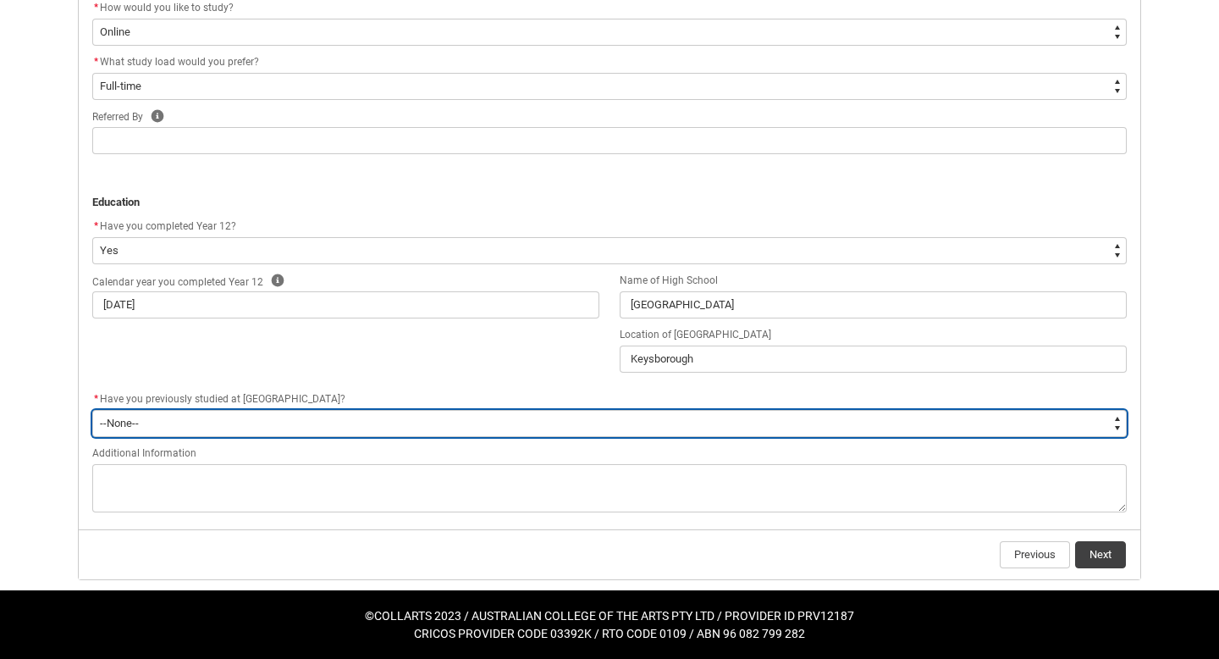
click at [290, 428] on select "--None-- Yes No" at bounding box center [609, 423] width 1035 height 27
type lightning-select "[URL][DOMAIN_NAME]"
click at [92, 410] on select "--None-- Yes No" at bounding box center [609, 423] width 1035 height 27
select select "[URL][DOMAIN_NAME]"
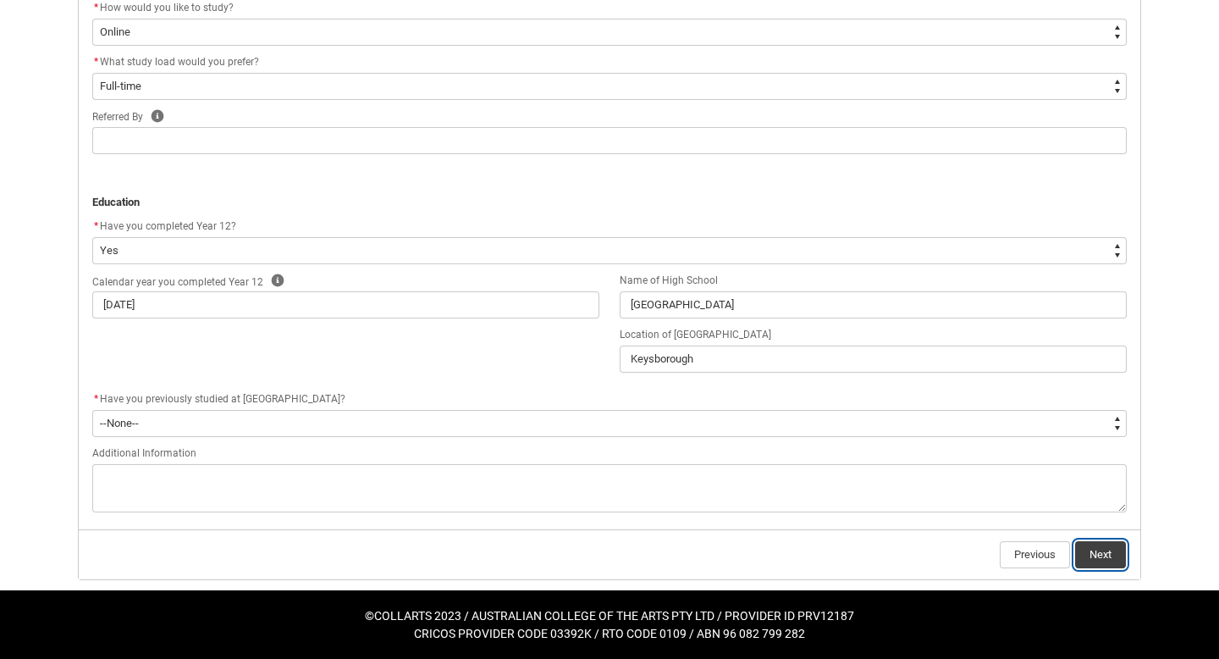
click at [1111, 552] on button "Next" at bounding box center [1100, 554] width 51 height 27
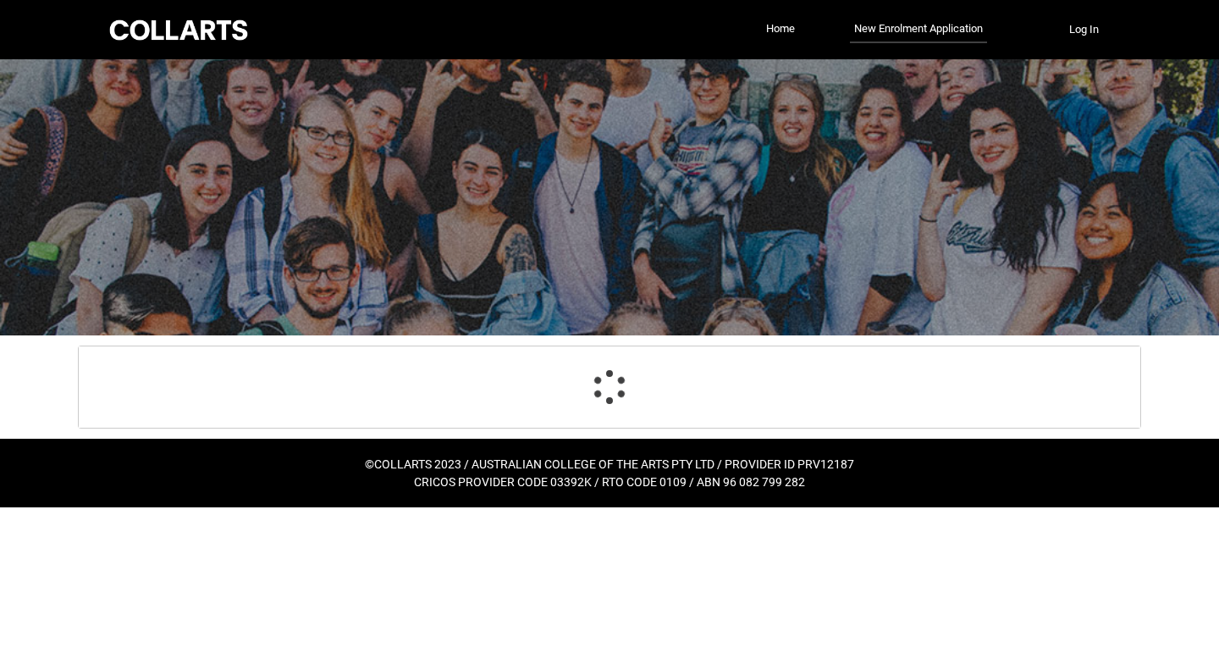
select select "WhichDegree_Bachelor"
select select "ProgramChoice_Degree.001OZ000006XIFrYAO"
select select "Yes_TextChoice"
select select "Starting_Term.a0pI70000004aTdIAI"
select select "WhichStudyMethod_Online"
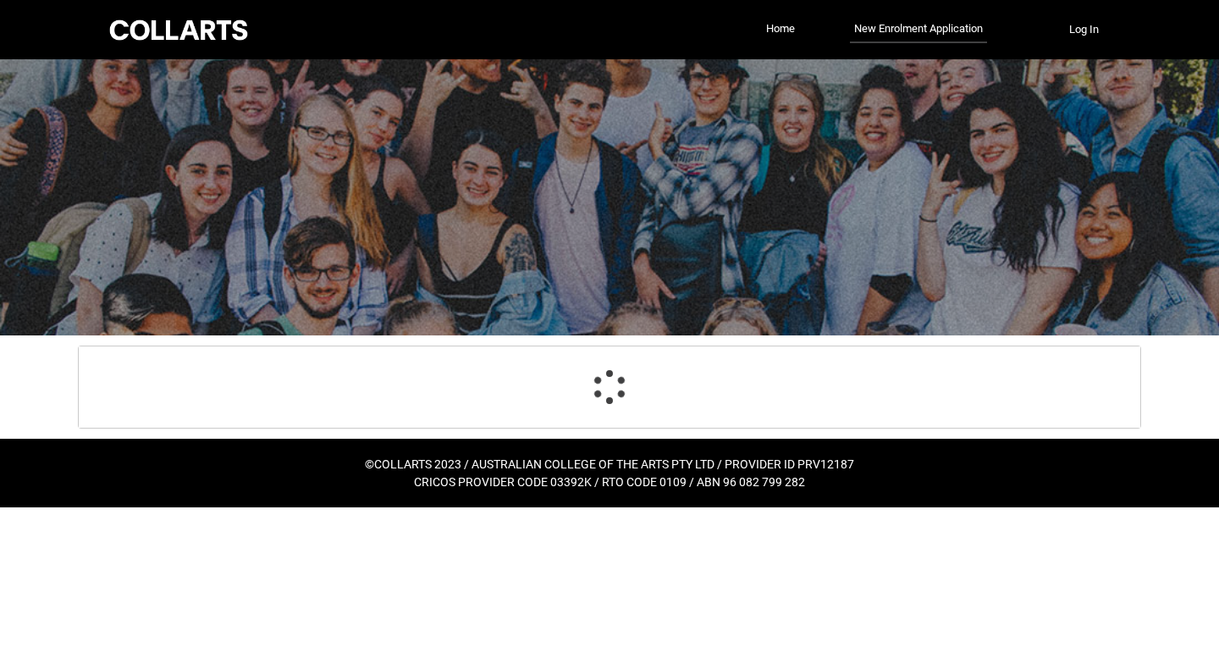
select select "WhichStudyLoad_FullTime"
select select "Year_12_Completition.Yes"
select select "[URL][DOMAIN_NAME]"
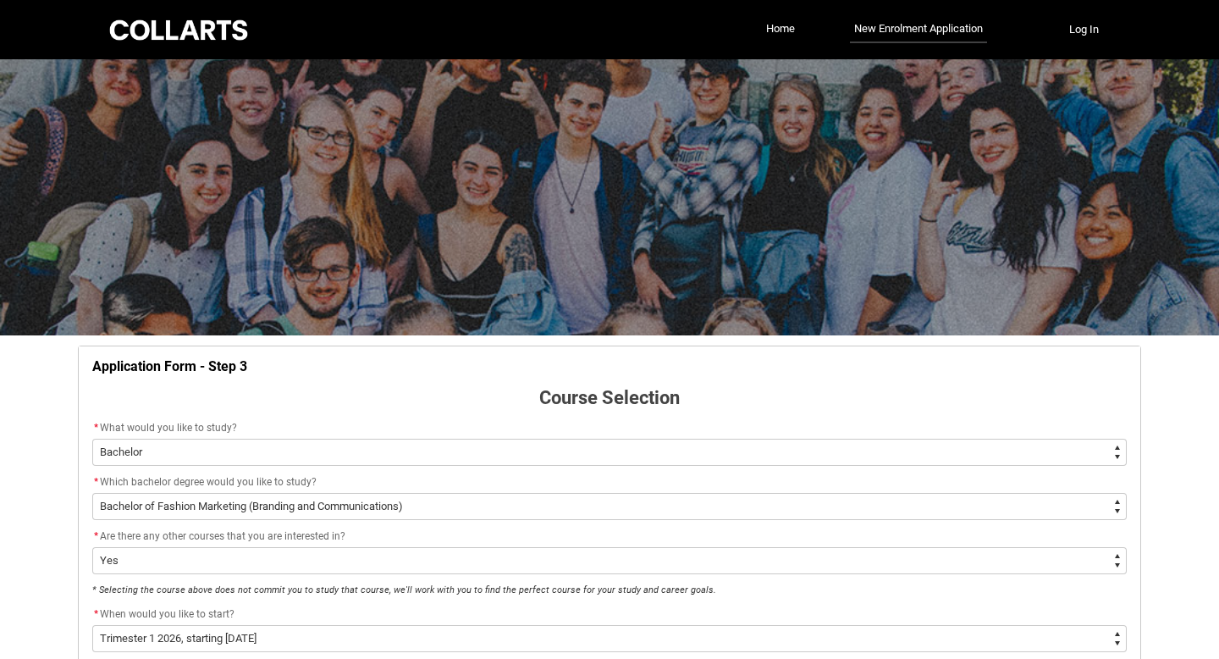
scroll to position [636, 0]
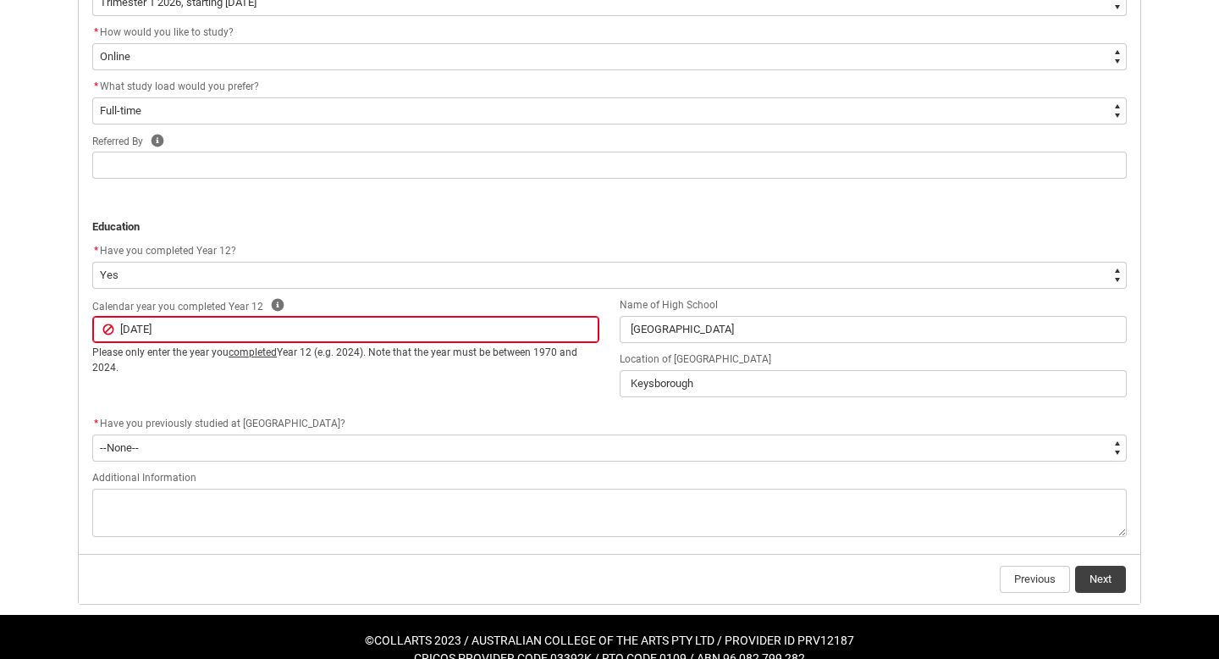
click at [113, 323] on input "[DATE]" at bounding box center [345, 329] width 507 height 27
drag, startPoint x: 225, startPoint y: 328, endPoint x: 63, endPoint y: 339, distance: 162.9
click at [63, 339] on div "Skip to Main Content Collarts Education Community Home New Enrolment Applicatio…" at bounding box center [609, 23] width 1219 height 1319
type lightning-primitive-input-simple "2"
type input "2"
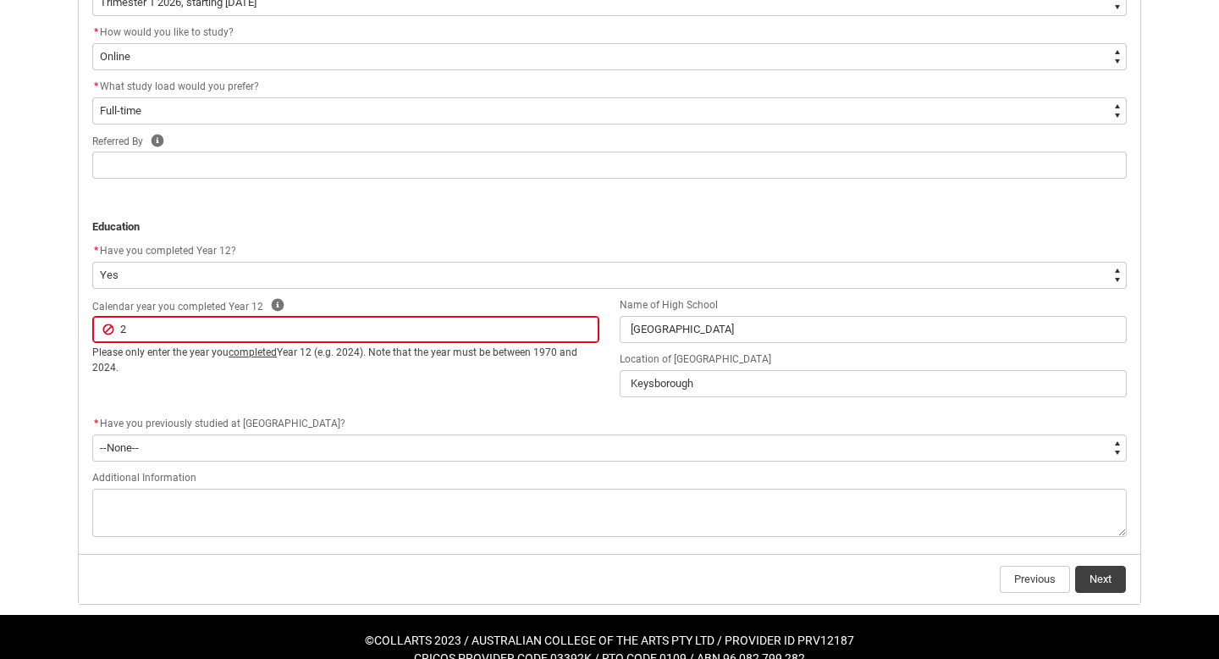
type lightning-primitive-input-simple "20"
type input "20"
type lightning-primitive-input-simple "202"
type input "202"
type lightning-primitive-input-simple "2021"
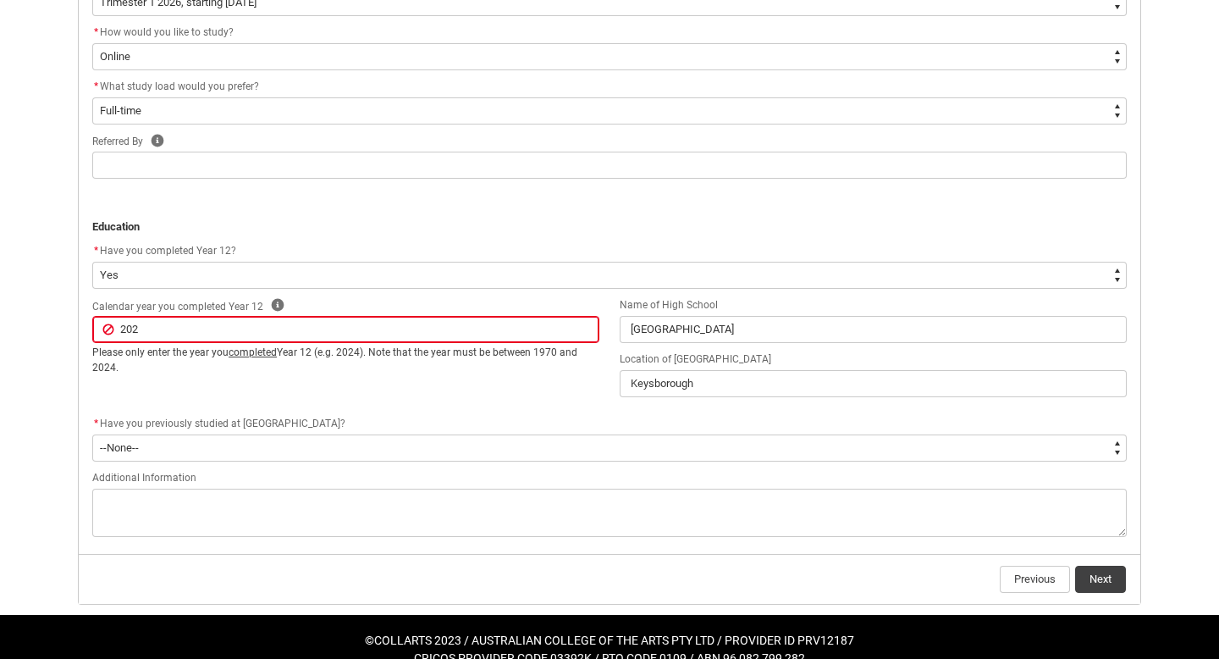
type input "2021"
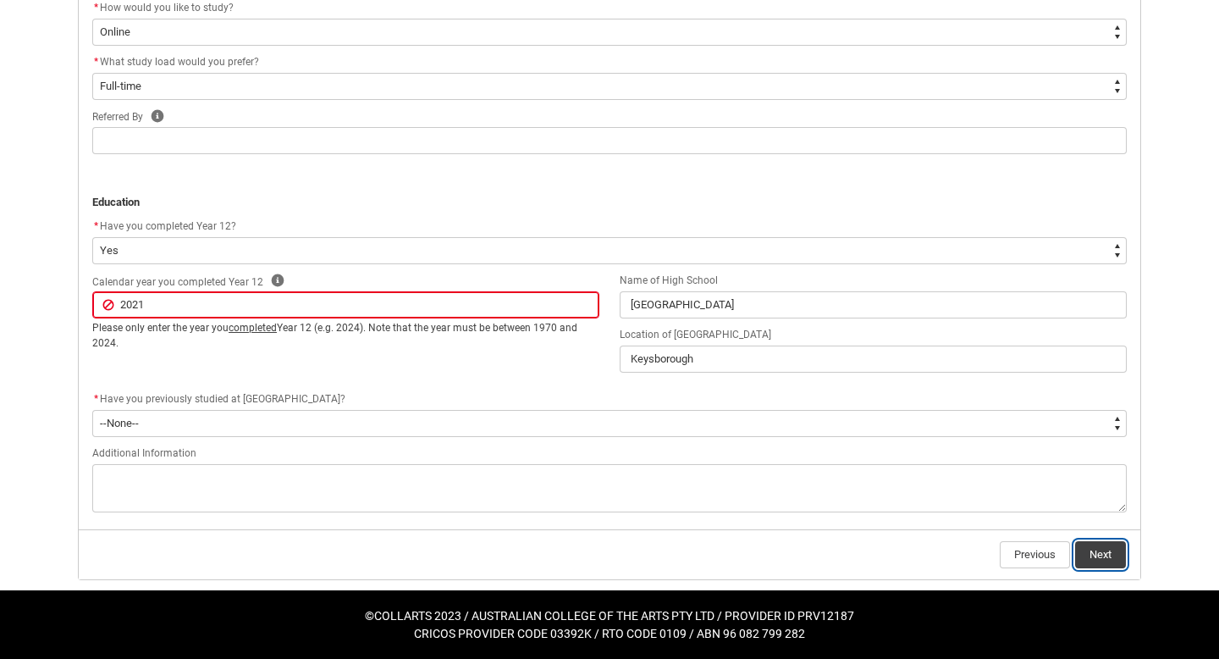
click at [1121, 553] on button "Next" at bounding box center [1100, 554] width 51 height 27
